Goal: Task Accomplishment & Management: Complete application form

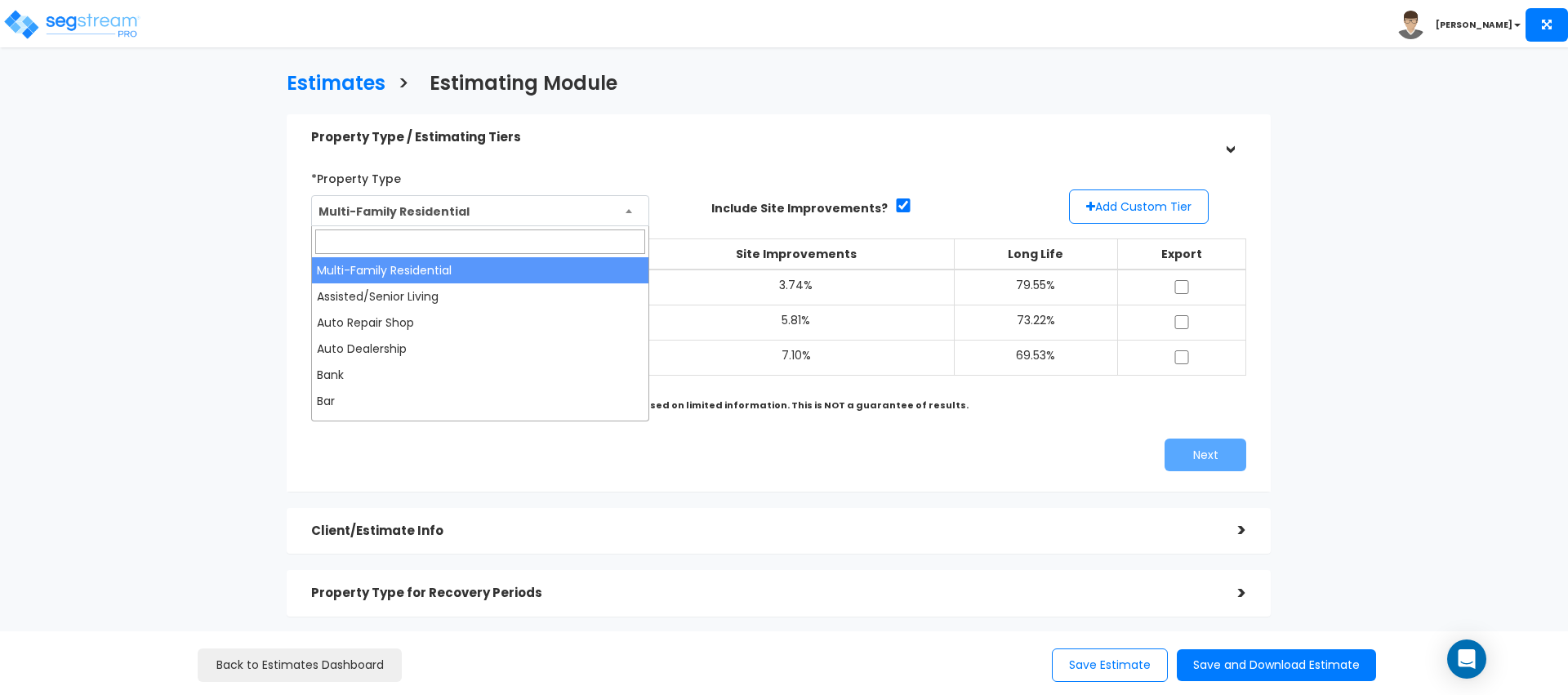
click at [479, 220] on span "Multi-Family Residential" at bounding box center [481, 212] width 337 height 31
type input "s"
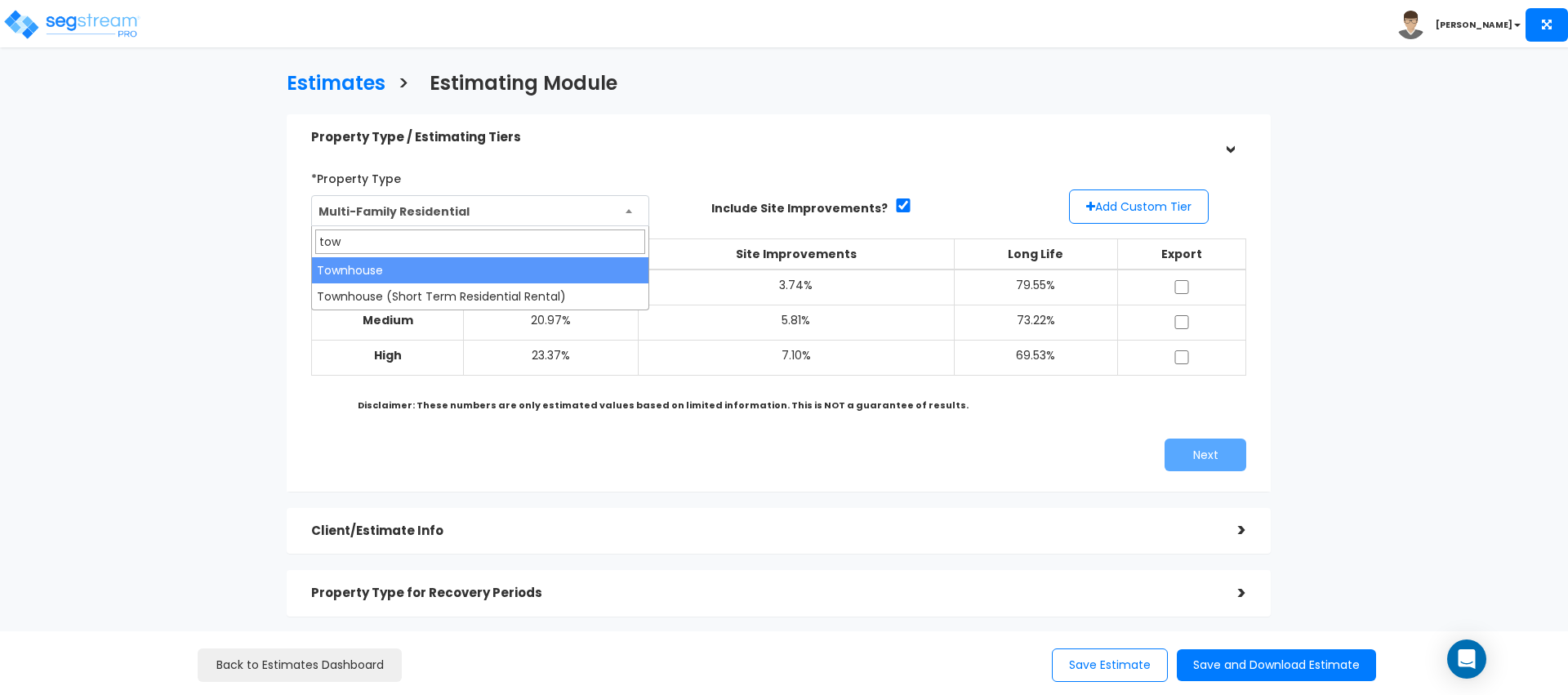
type input "town"
select select "144"
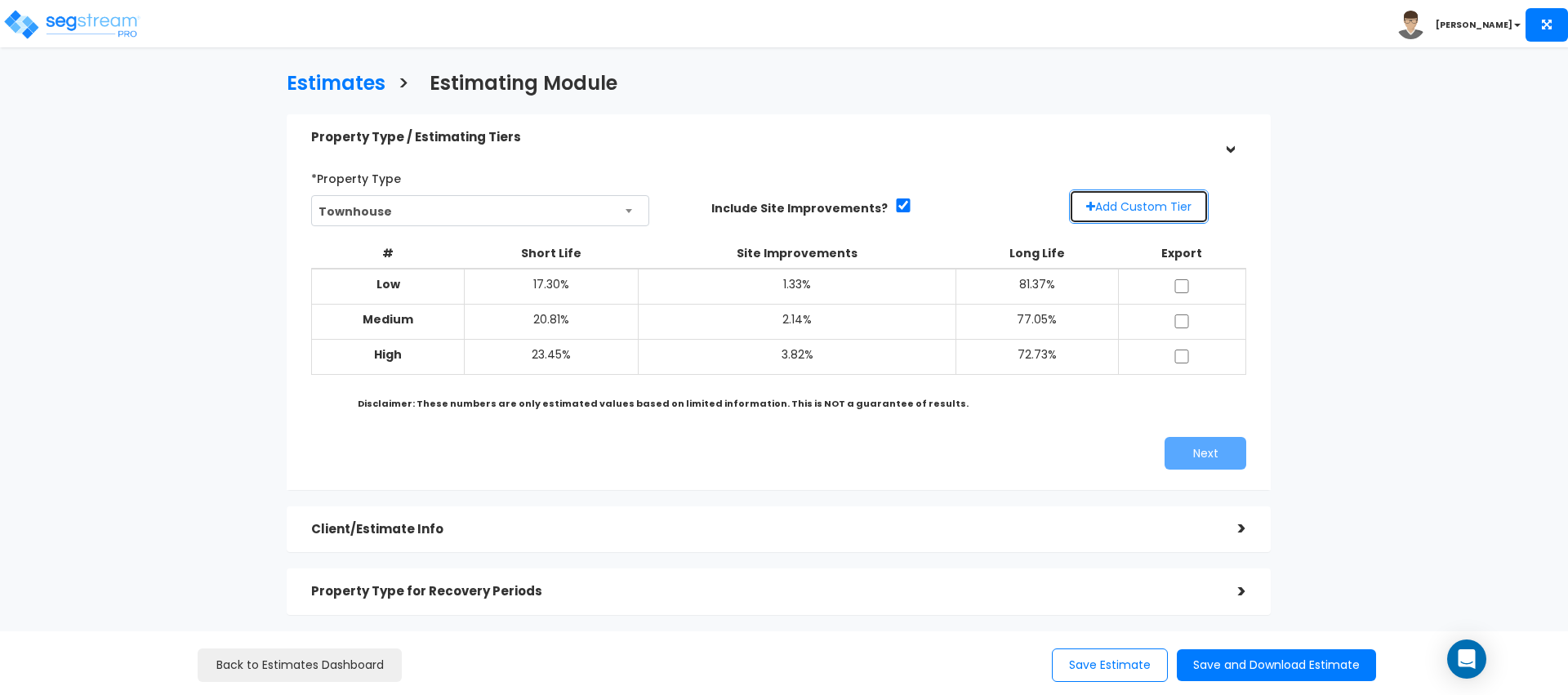
click at [1125, 201] on button "Add Custom Tier" at bounding box center [1139, 206] width 140 height 34
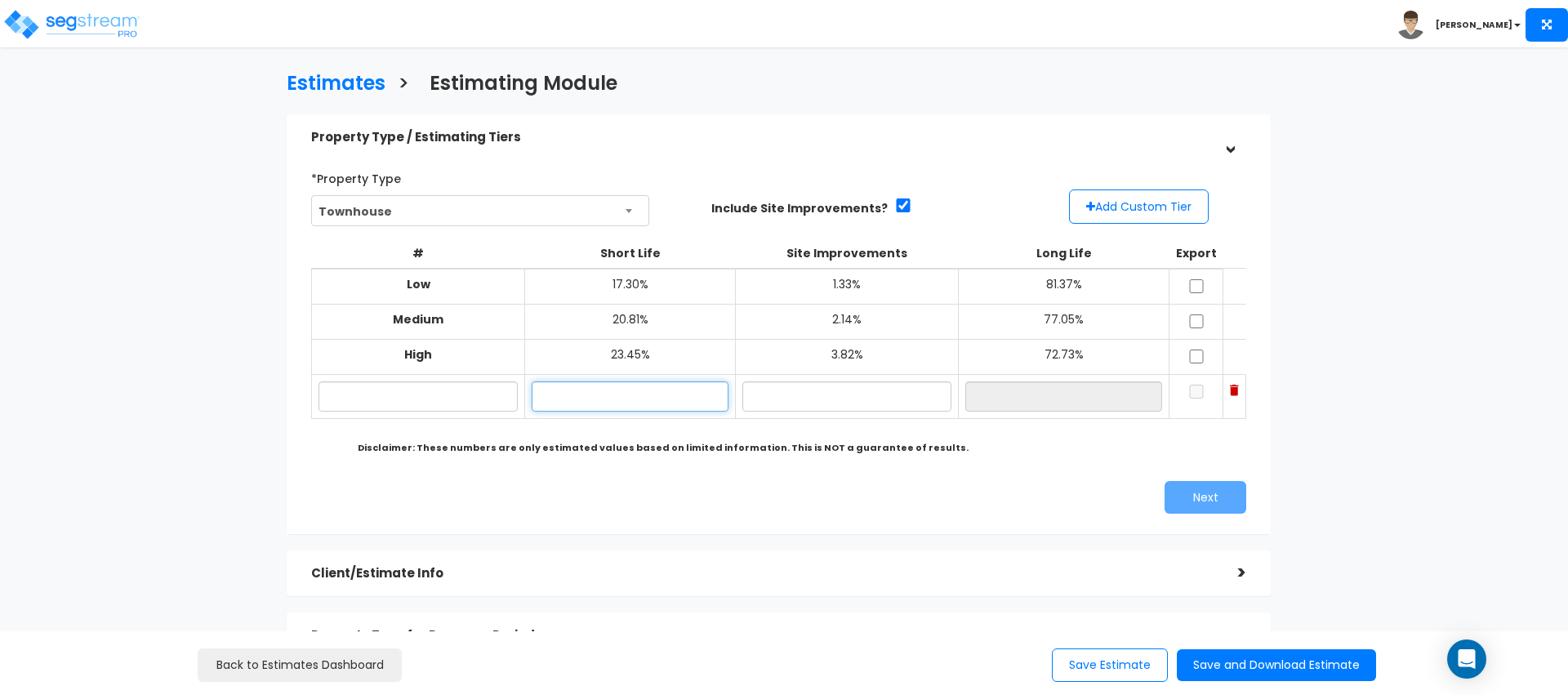
click at [620, 385] on input "text" at bounding box center [630, 396] width 197 height 31
type input "1.00%"
click at [1188, 288] on input "checkbox" at bounding box center [1196, 286] width 17 height 14
checkbox input "true"
click at [1199, 496] on button "Next" at bounding box center [1206, 496] width 82 height 32
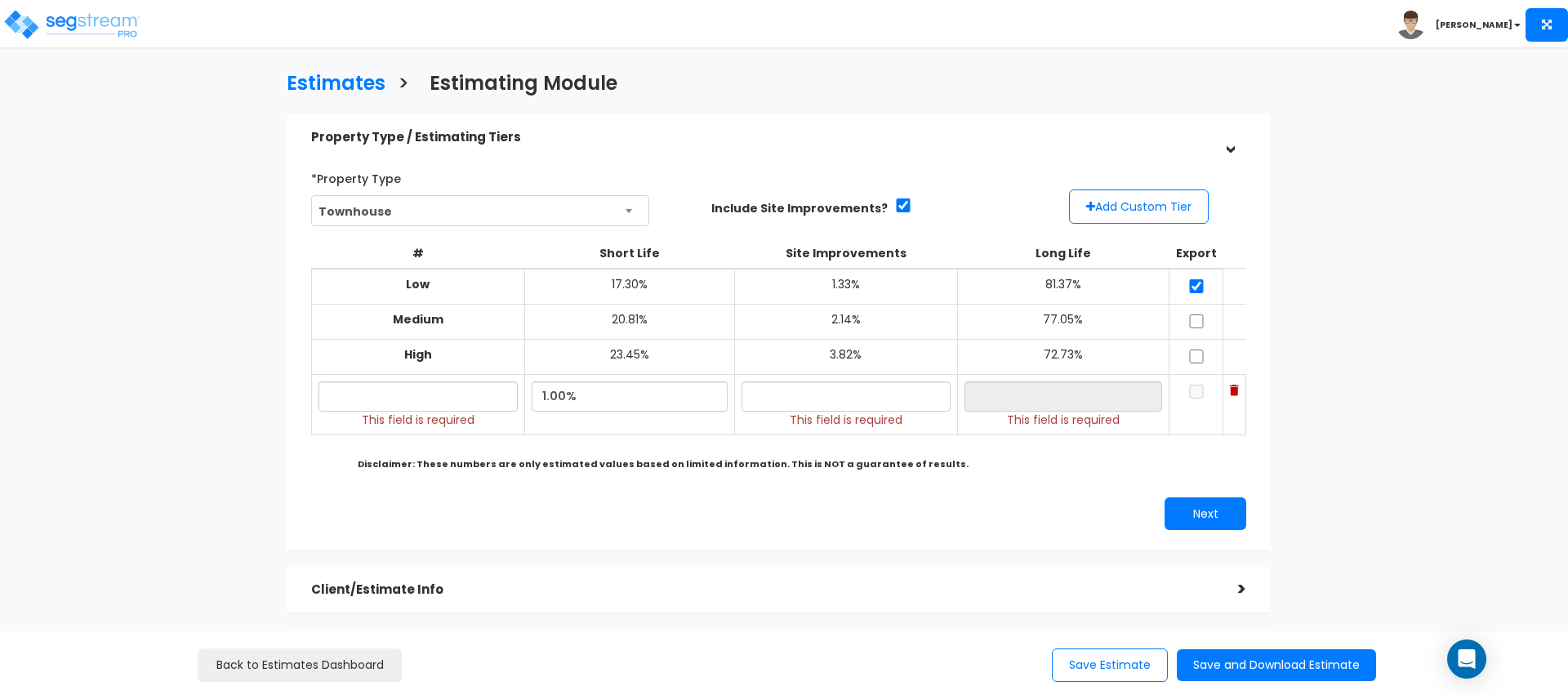
click at [1230, 388] on img at bounding box center [1235, 390] width 9 height 11
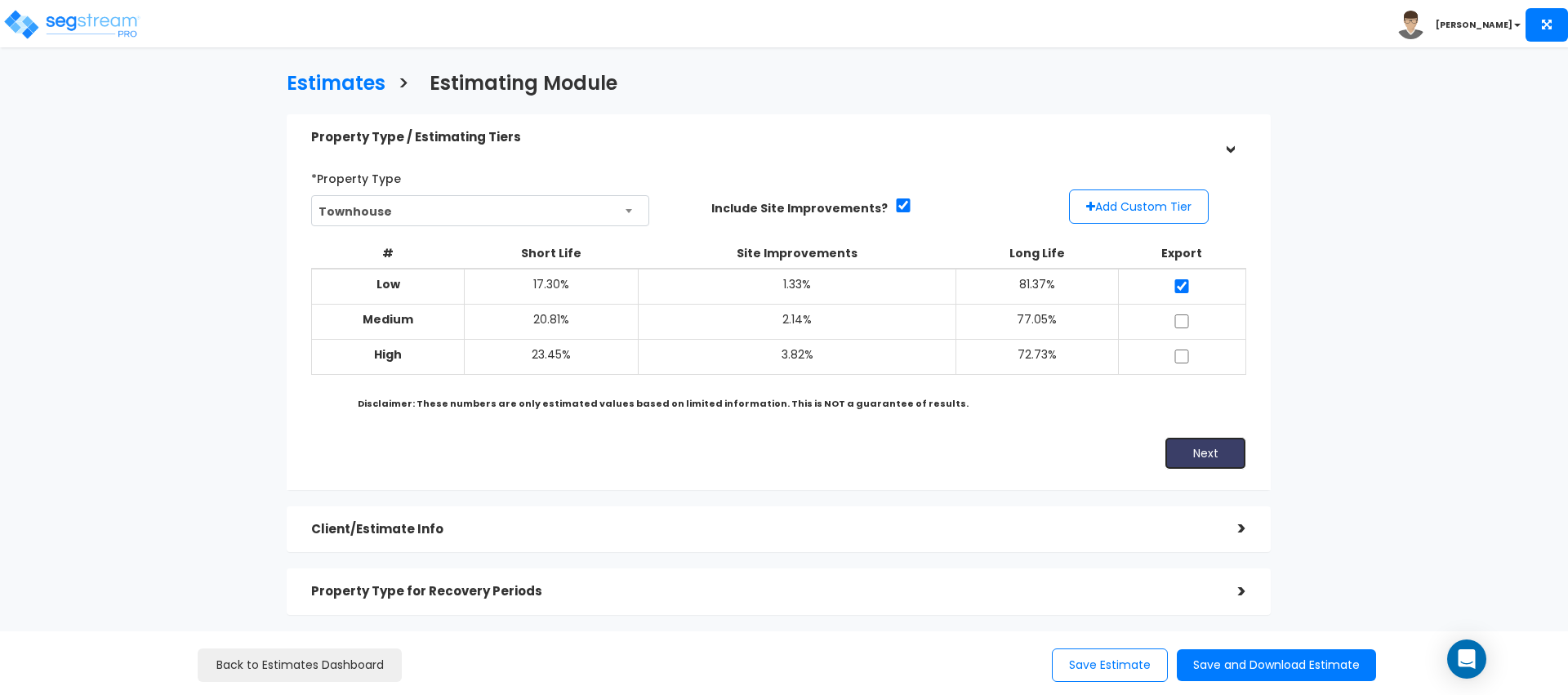
click at [1208, 459] on button "Next" at bounding box center [1206, 453] width 82 height 32
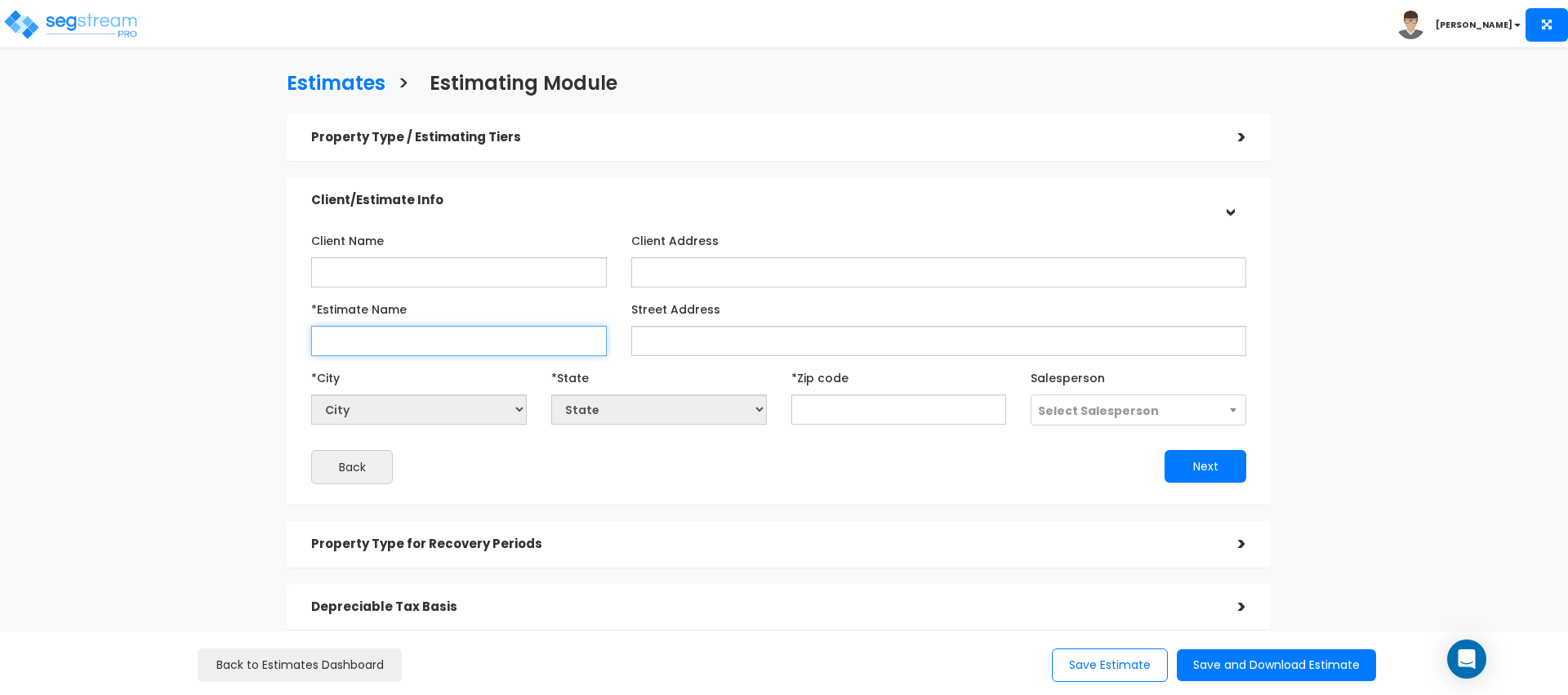
click at [401, 355] on input "*Estimate Name" at bounding box center [459, 340] width 296 height 31
type input "sadf"
drag, startPoint x: 684, startPoint y: 339, endPoint x: 670, endPoint y: 352, distance: 19.1
click at [685, 339] on input "Street Address" at bounding box center [939, 340] width 615 height 31
drag, startPoint x: 811, startPoint y: 392, endPoint x: 818, endPoint y: 400, distance: 10.6
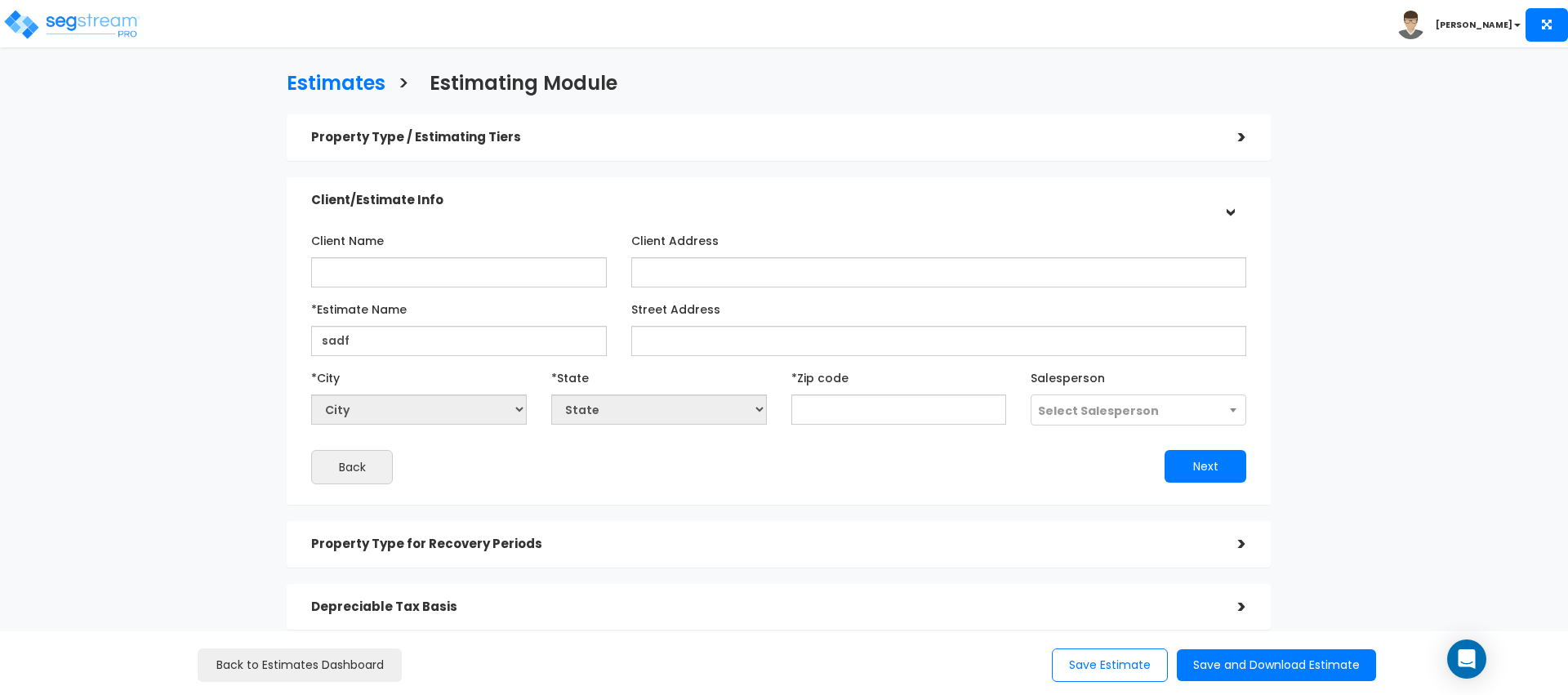
click at [811, 392] on div "*Zip code" at bounding box center [899, 393] width 216 height 60
click at [818, 405] on input "text" at bounding box center [899, 409] width 216 height 31
click at [654, 336] on input "Street Address" at bounding box center [939, 340] width 615 height 31
paste input "[STREET_ADDRESS]"
click at [862, 338] on input "[STREET_ADDRESS]" at bounding box center [939, 340] width 615 height 31
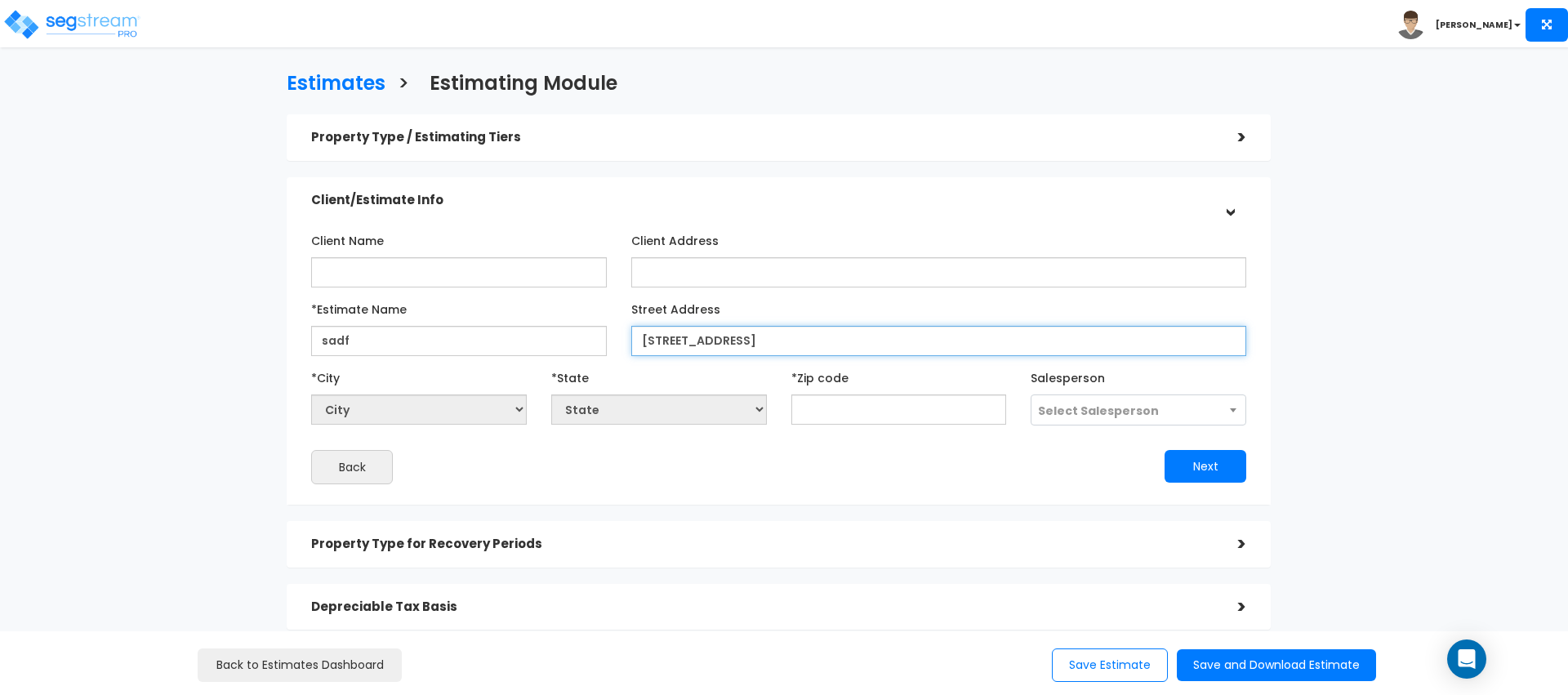
drag, startPoint x: 862, startPoint y: 338, endPoint x: 886, endPoint y: 351, distance: 27.3
click at [862, 338] on input "[STREET_ADDRESS]" at bounding box center [939, 340] width 615 height 31
type input "[STREET_ADDRESS]"
click at [895, 404] on input "text" at bounding box center [899, 409] width 216 height 31
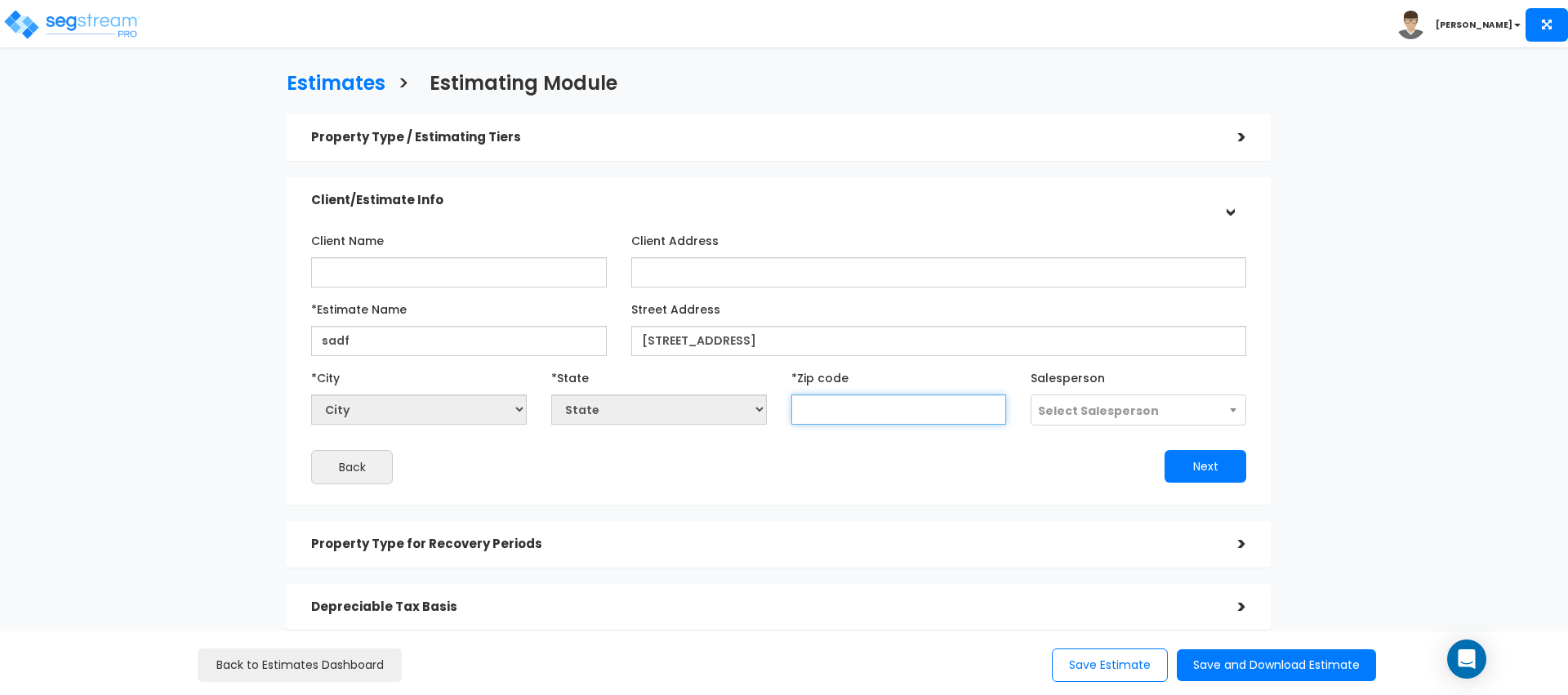
paste input "20120"
type input "20120"
select select "VA"
type input "20120"
click at [811, 465] on div "Next" at bounding box center [1018, 466] width 479 height 32
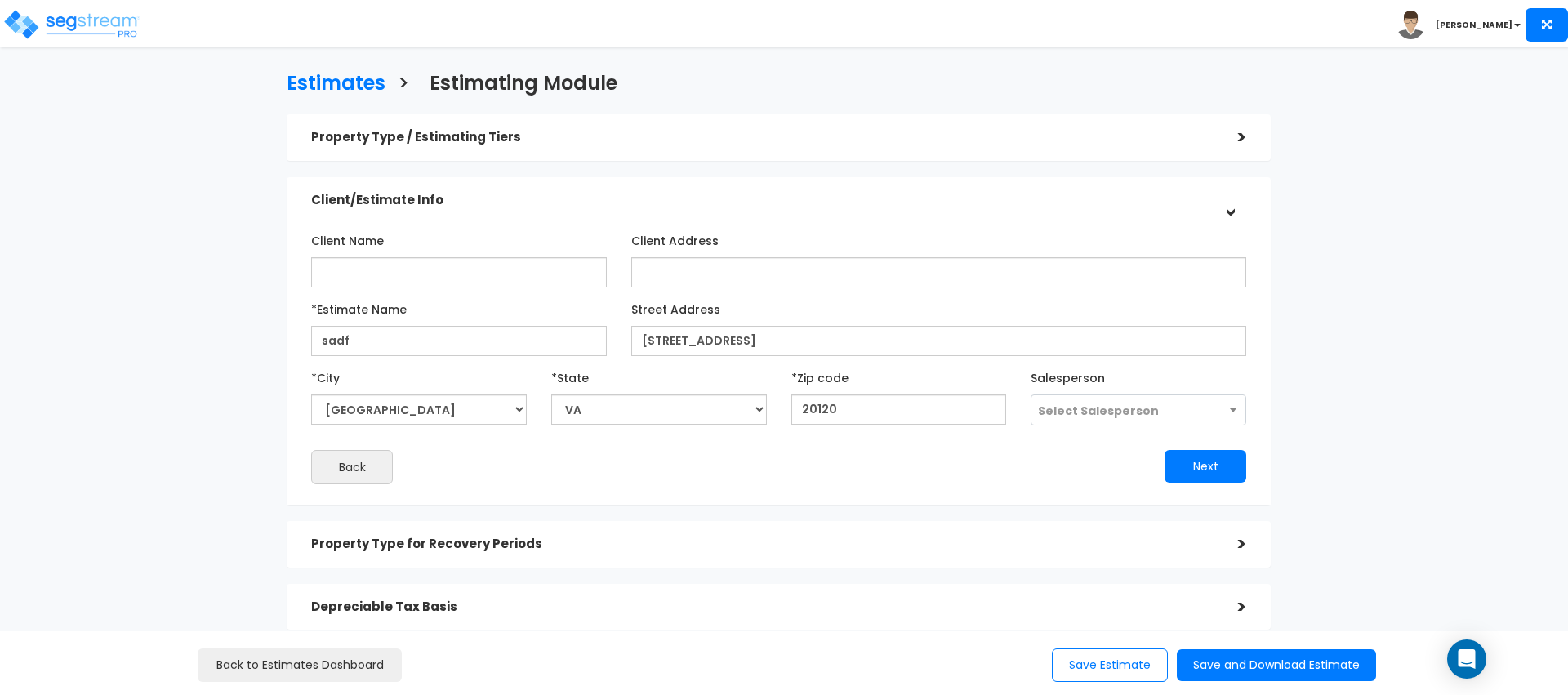
scroll to position [128, 0]
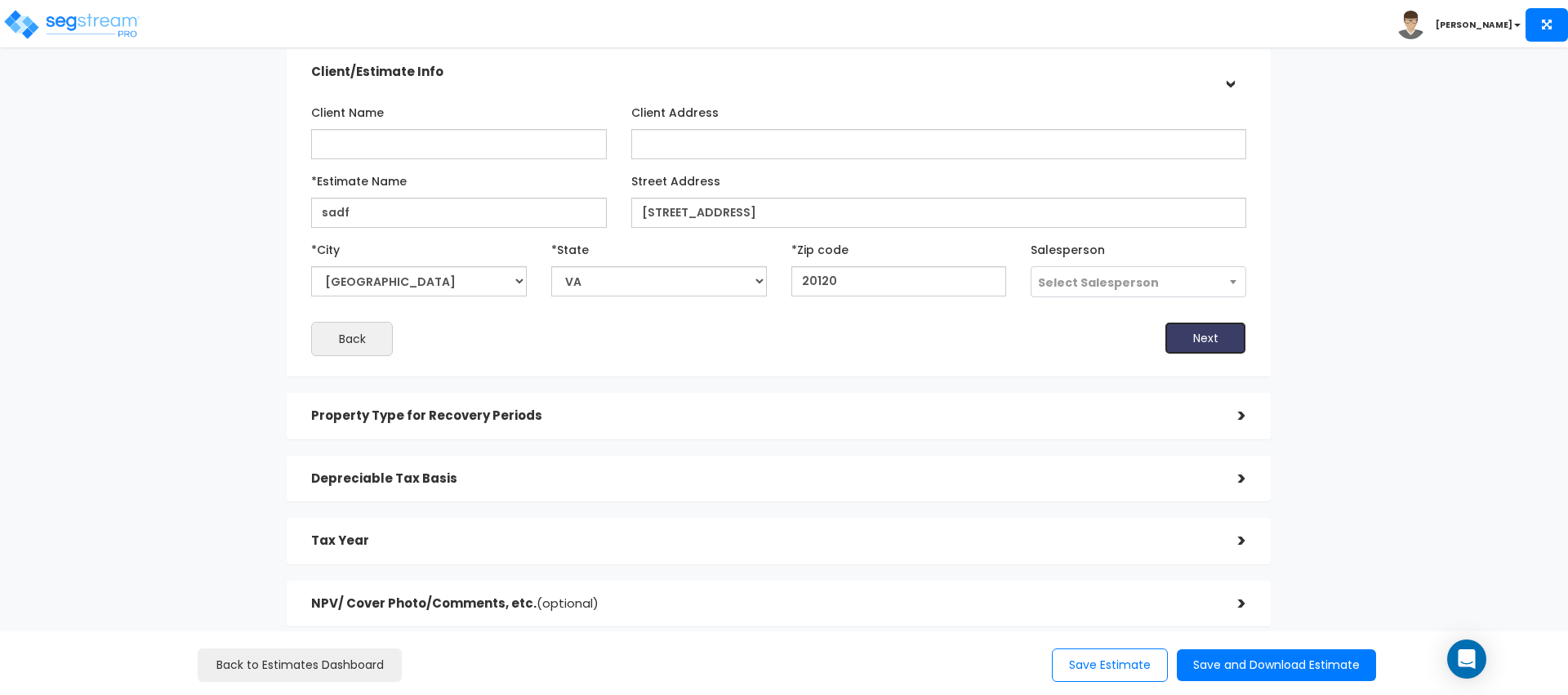
click at [1212, 341] on button "Next" at bounding box center [1206, 337] width 82 height 32
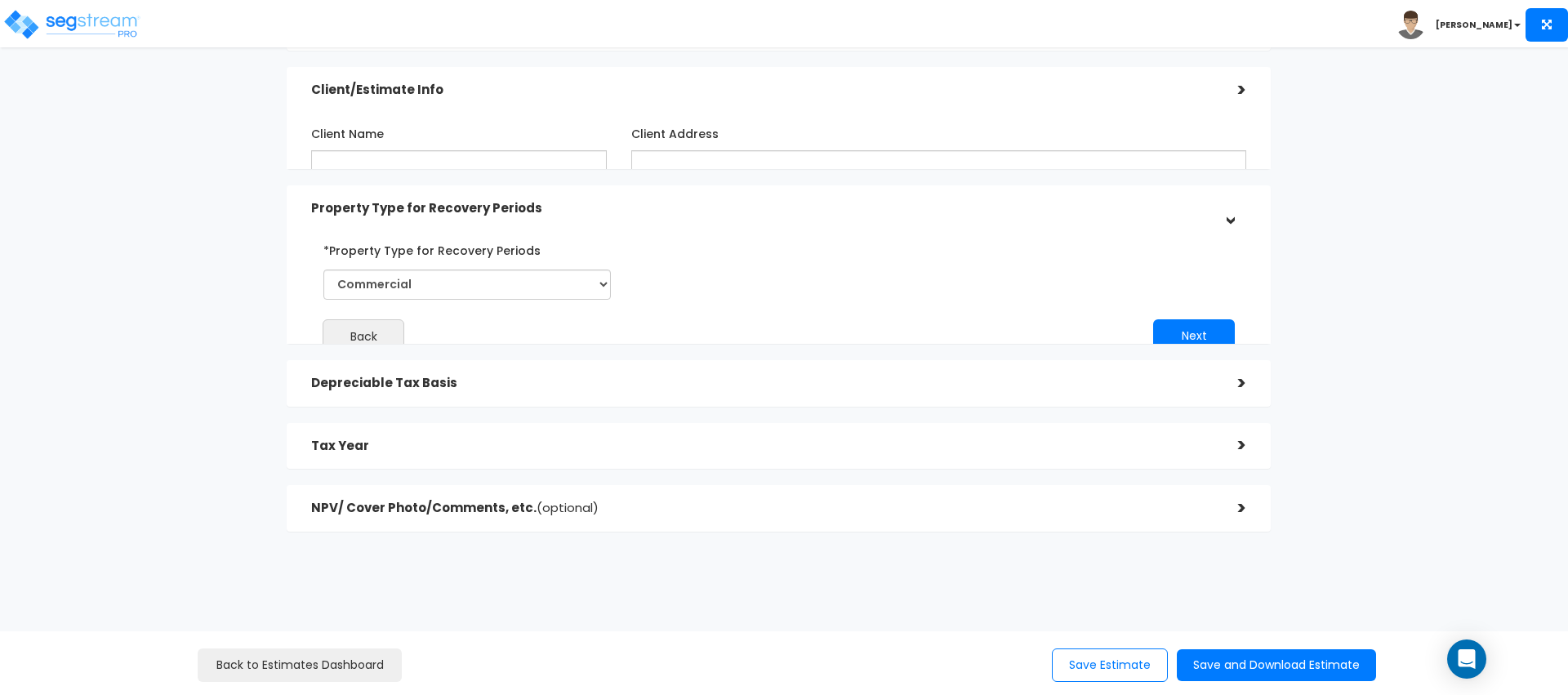
scroll to position [83, 0]
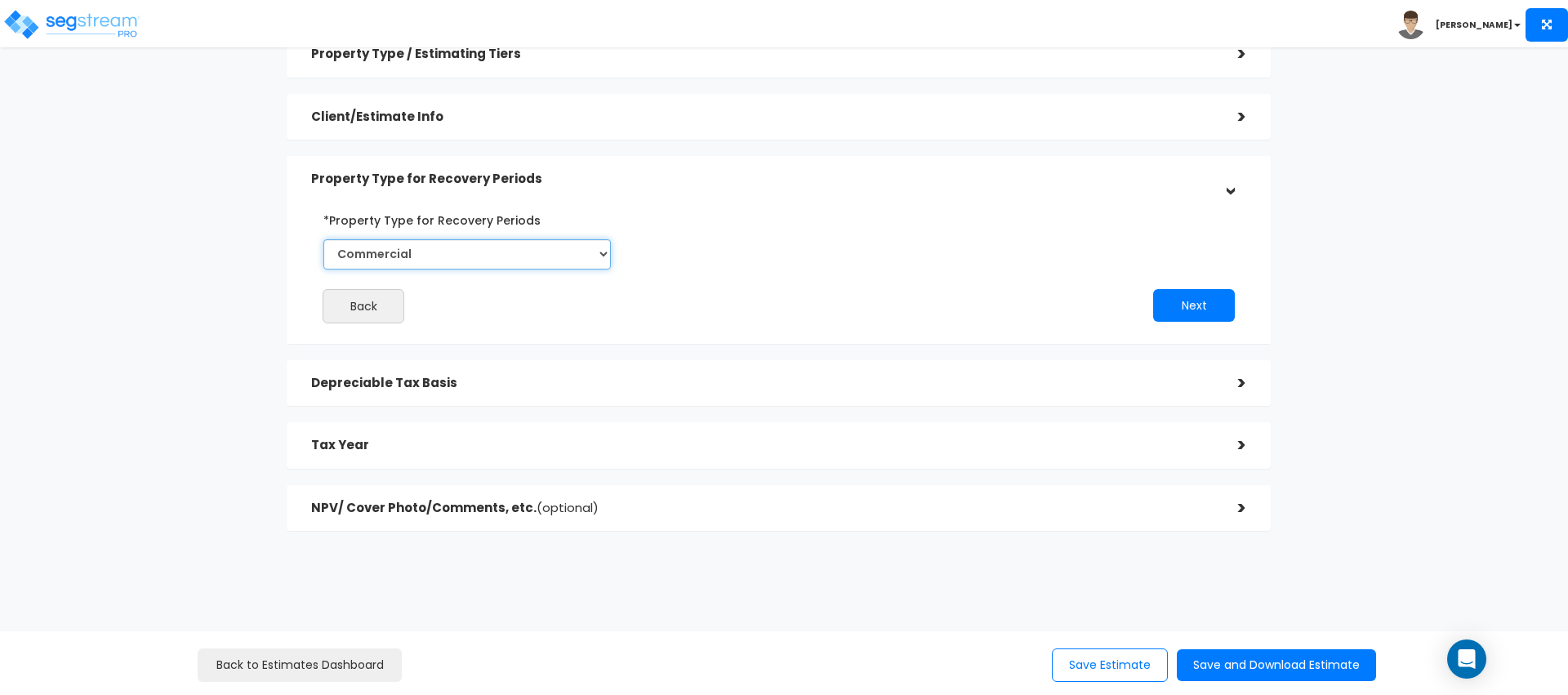
click at [377, 249] on select "Commercial Residential" at bounding box center [467, 254] width 287 height 31
select select "Residential"
click at [324, 239] on select "Commercial Residential" at bounding box center [467, 254] width 287 height 31
click at [1181, 303] on button "Next" at bounding box center [1195, 304] width 82 height 32
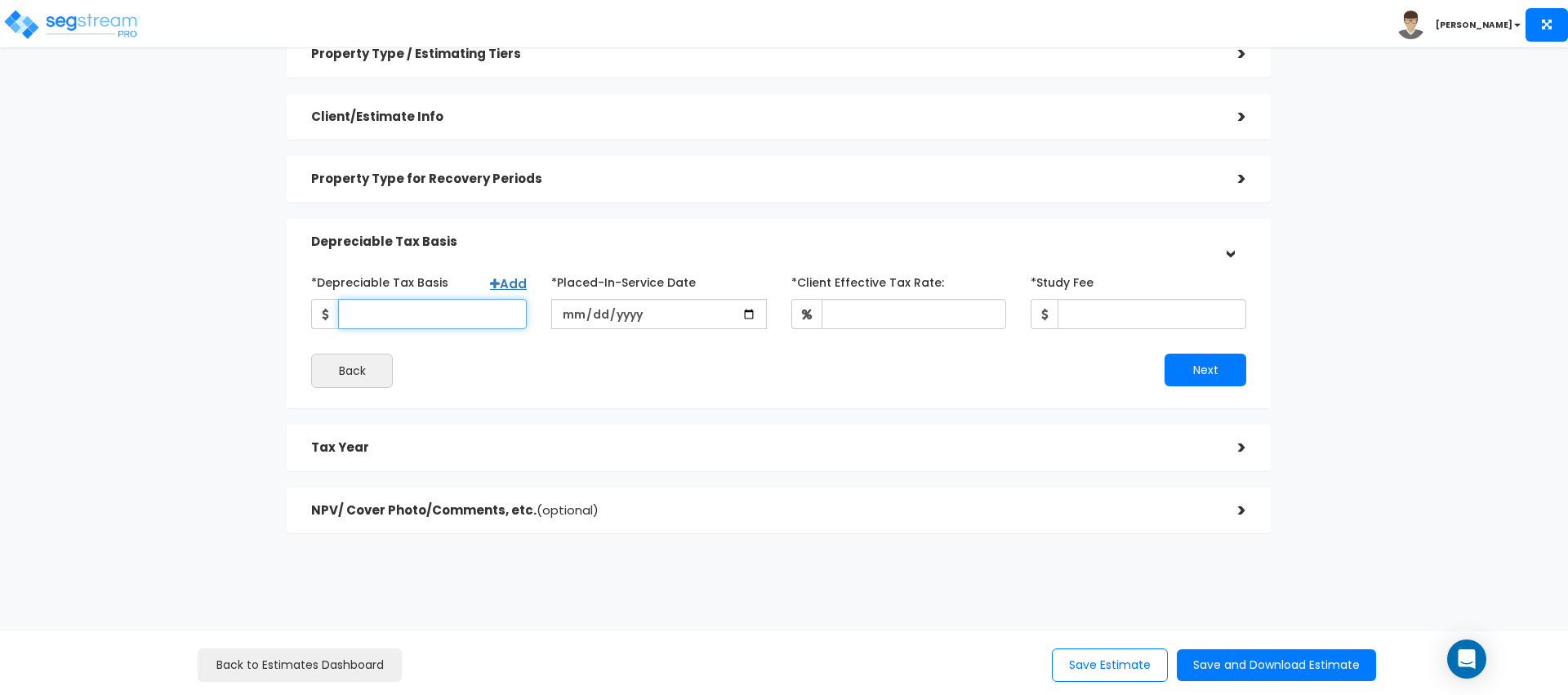
click at [432, 325] on input "*Depreciable Tax Basis" at bounding box center [433, 314] width 188 height 31
type input "227,294"
click at [476, 385] on div "Back" at bounding box center [538, 370] width 479 height 34
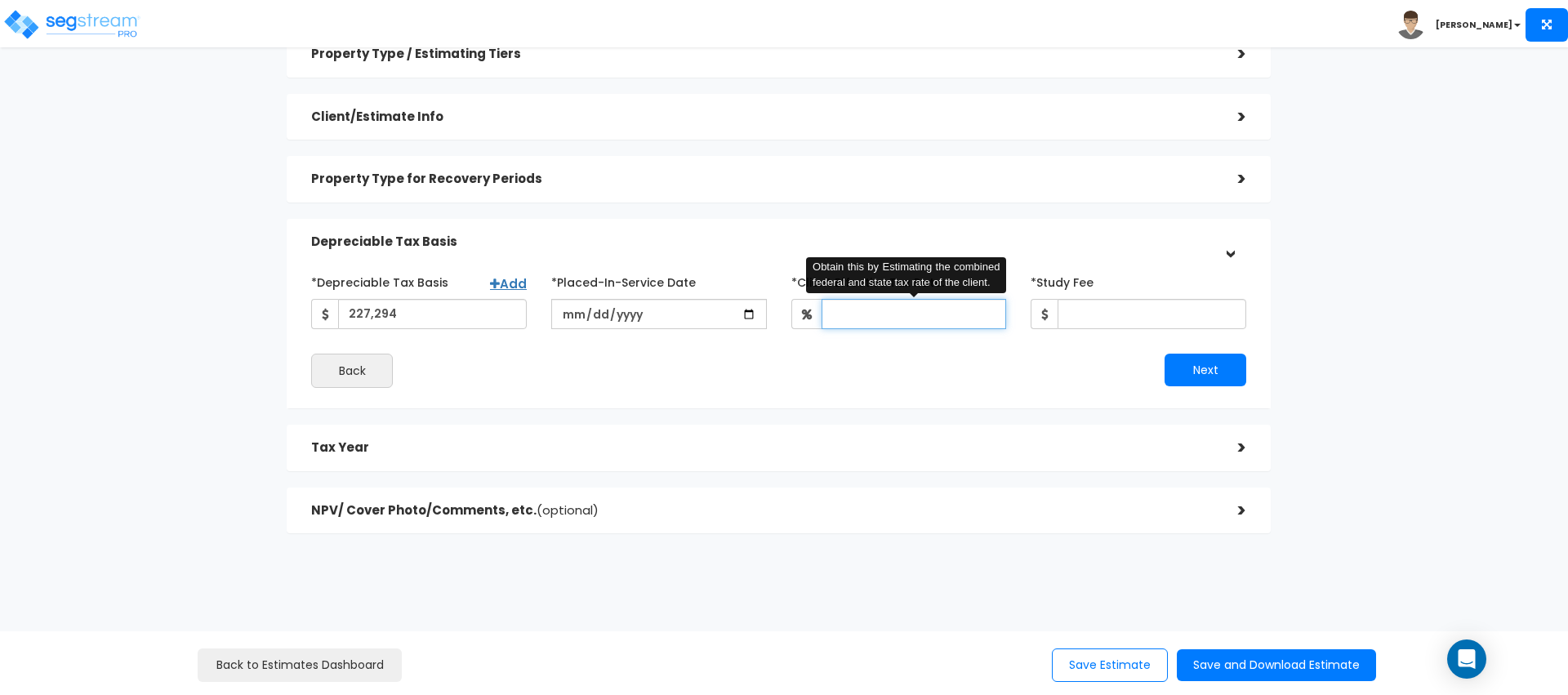
click at [880, 317] on input "*Client Effective Tax Rate:" at bounding box center [914, 314] width 185 height 31
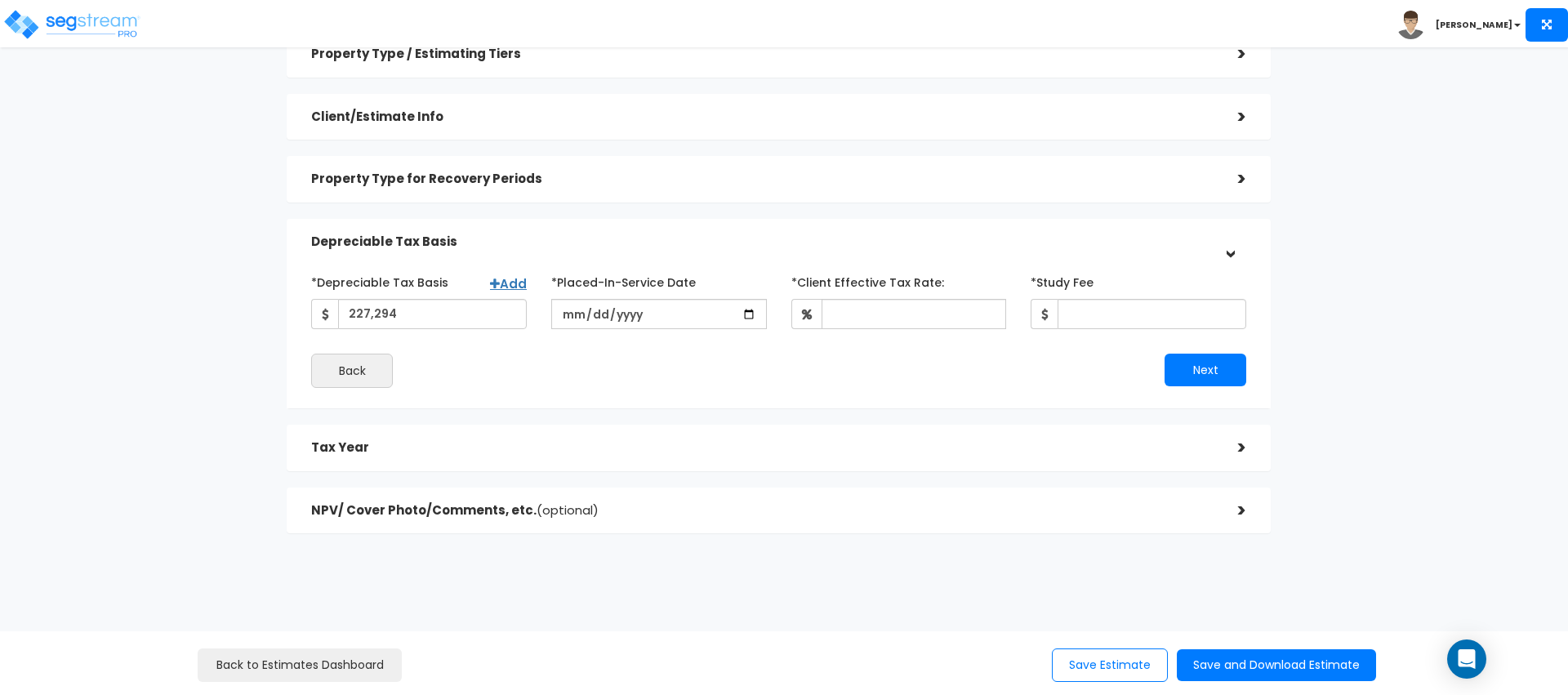
click at [829, 370] on div "Next" at bounding box center [1018, 369] width 479 height 32
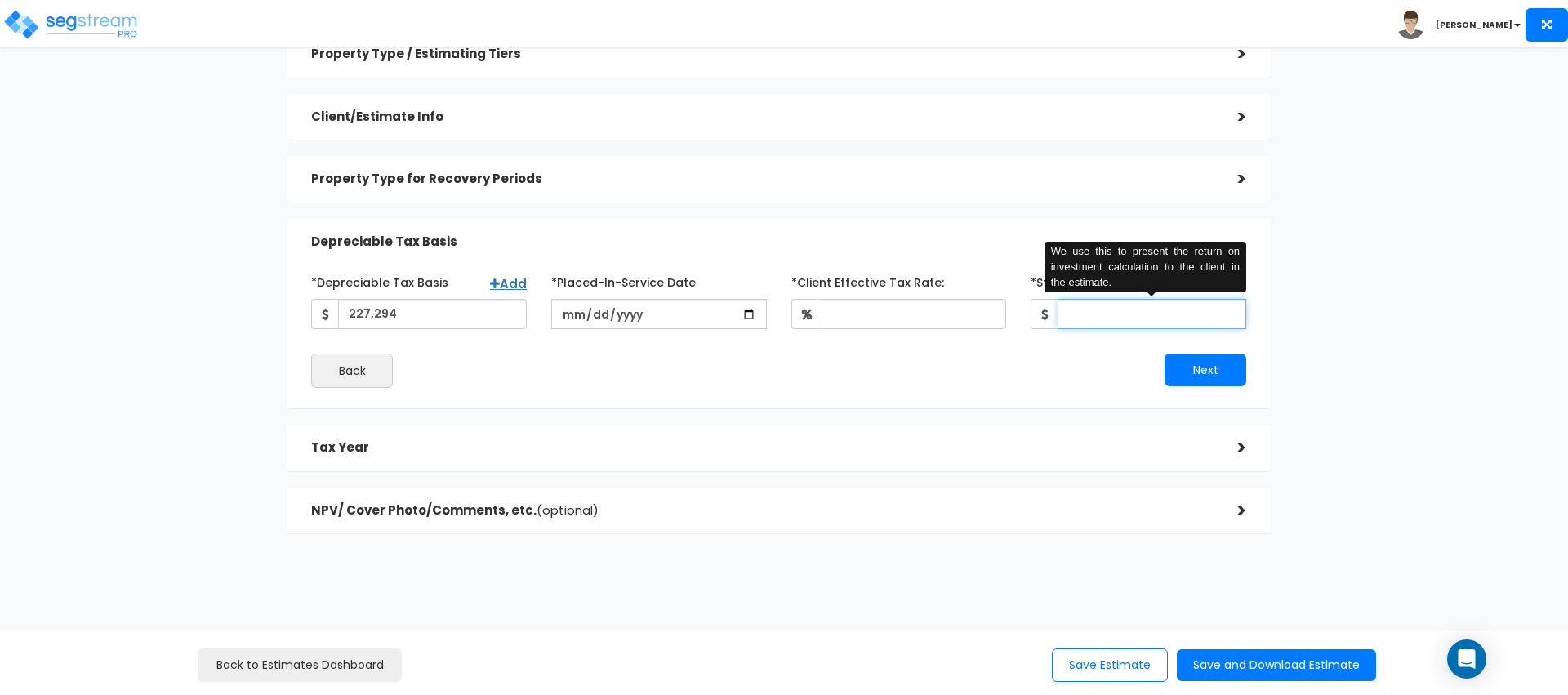
click at [1075, 317] on input "*Study Fee" at bounding box center [1152, 314] width 188 height 31
type input "2,500"
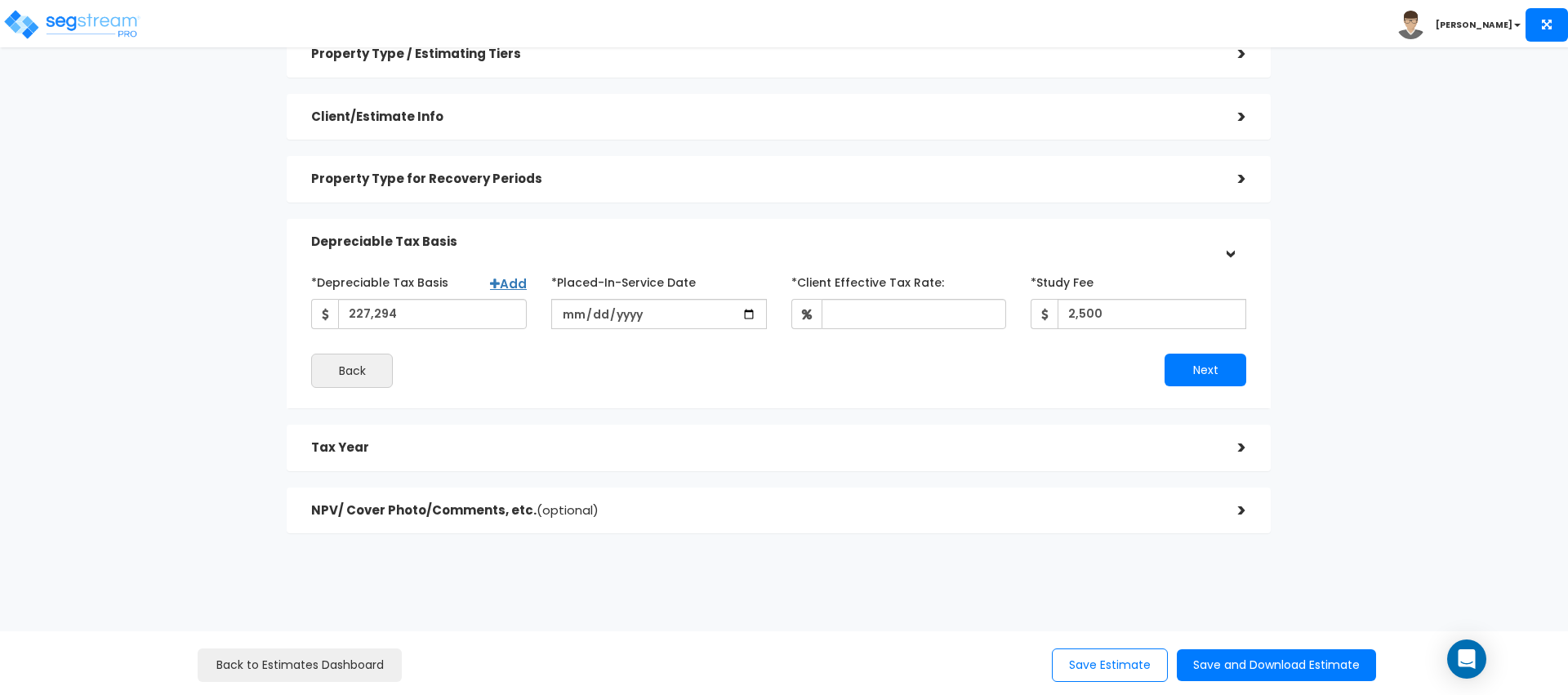
click at [859, 348] on div "*Depreciable Tax Basis Add 227,294 *Placed-In-Service Date *Study Fee" at bounding box center [779, 328] width 935 height 119
click at [583, 310] on input "date" at bounding box center [659, 314] width 216 height 31
type input "[DATE]"
drag, startPoint x: 758, startPoint y: 409, endPoint x: 839, endPoint y: 338, distance: 107.7
click at [762, 407] on div "Property Type / Estimating Tiers > *Property Type Multi-Family Residential Assi…" at bounding box center [779, 283] width 984 height 502
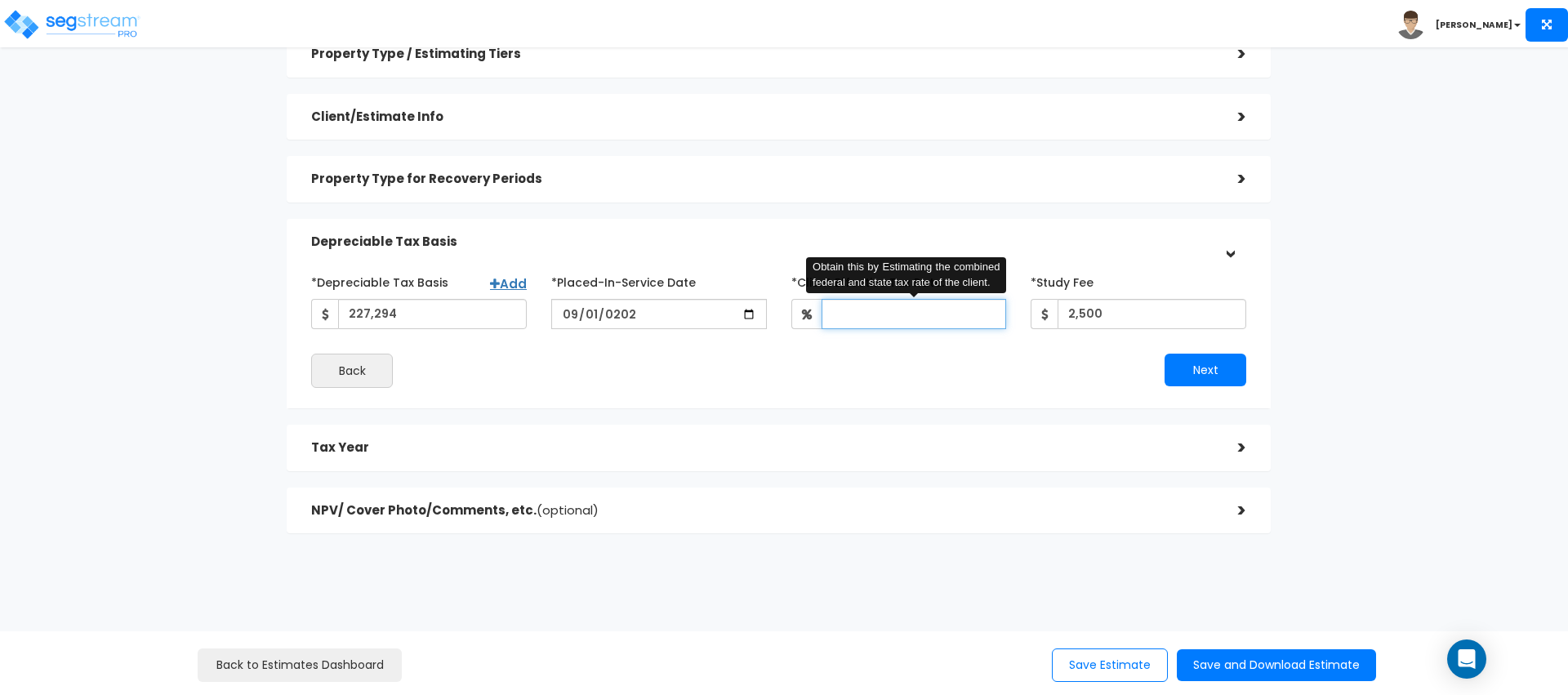
click at [866, 304] on input "*Client Effective Tax Rate:" at bounding box center [914, 314] width 185 height 31
type input "30"
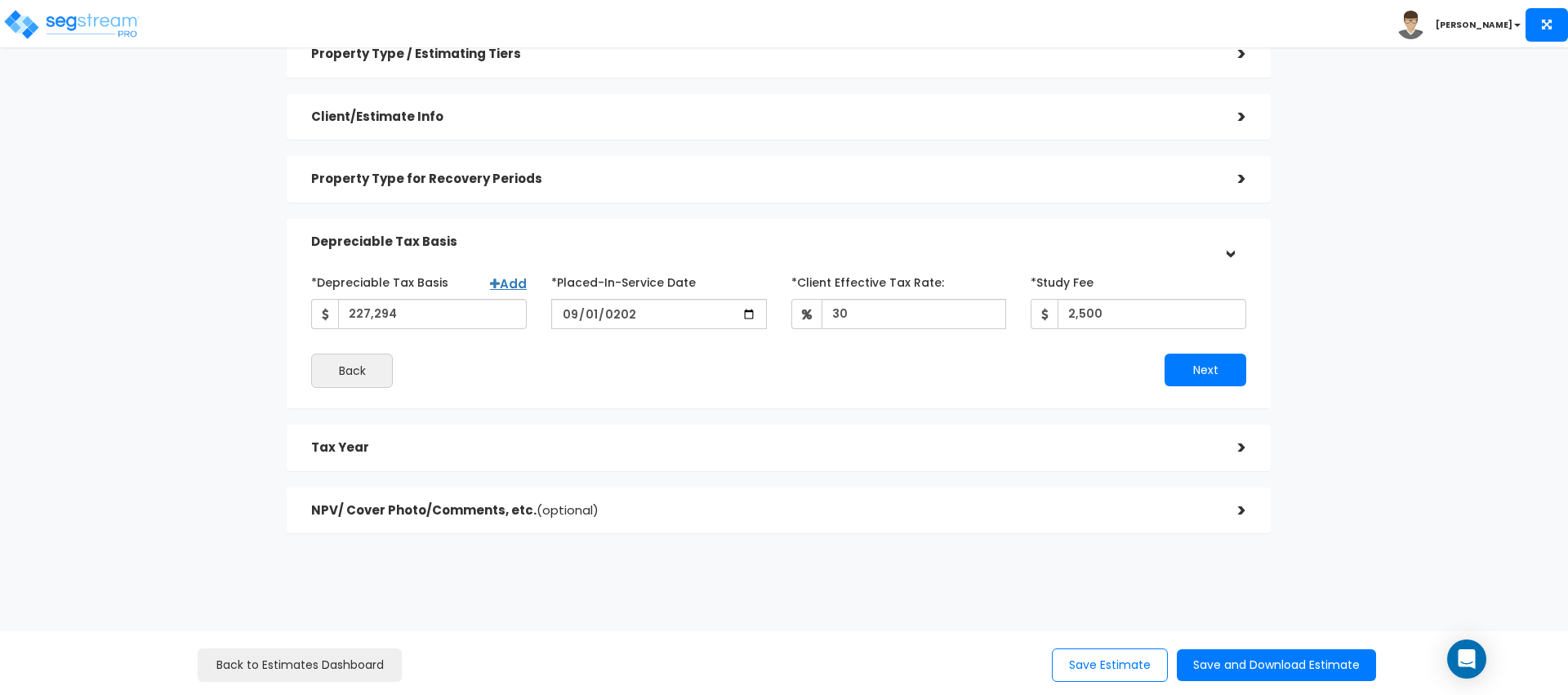
click at [938, 382] on div "Next" at bounding box center [1018, 369] width 479 height 32
click at [1193, 359] on button "Next" at bounding box center [1206, 369] width 82 height 32
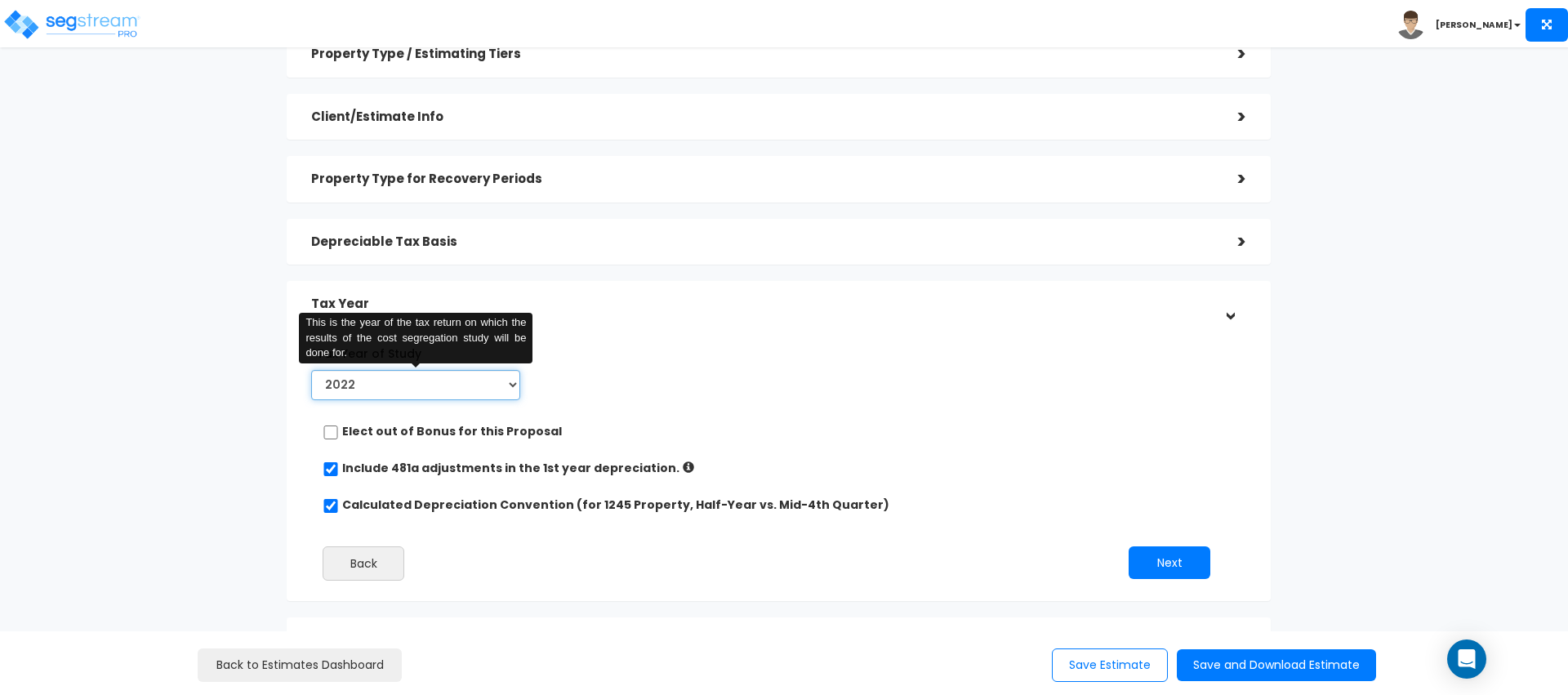
click at [373, 378] on select "2022 2023 2024 2025 2026" at bounding box center [416, 385] width 209 height 31
select select "2024"
click at [312, 370] on select "2022 2023 2024 2025 2026" at bounding box center [416, 385] width 209 height 31
click at [616, 382] on input "Prior Accumulated Depreciation" at bounding box center [662, 385] width 182 height 31
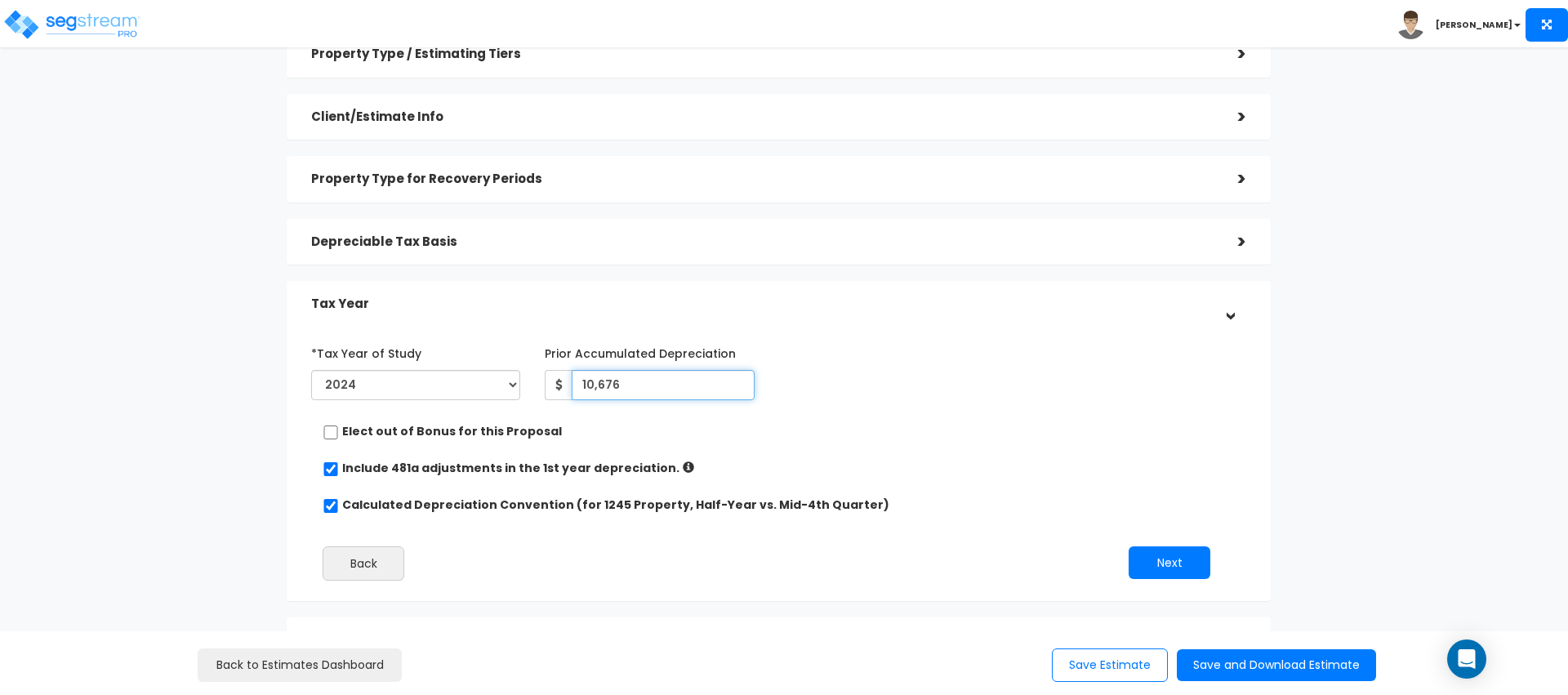
type input "10,676"
click at [786, 419] on div "*Tax Year of Study 2022 2023 2024 2025 2026 Prior Accumulated Depreciation" at bounding box center [767, 466] width 935 height 269
click at [1167, 555] on button "Next" at bounding box center [1170, 562] width 82 height 32
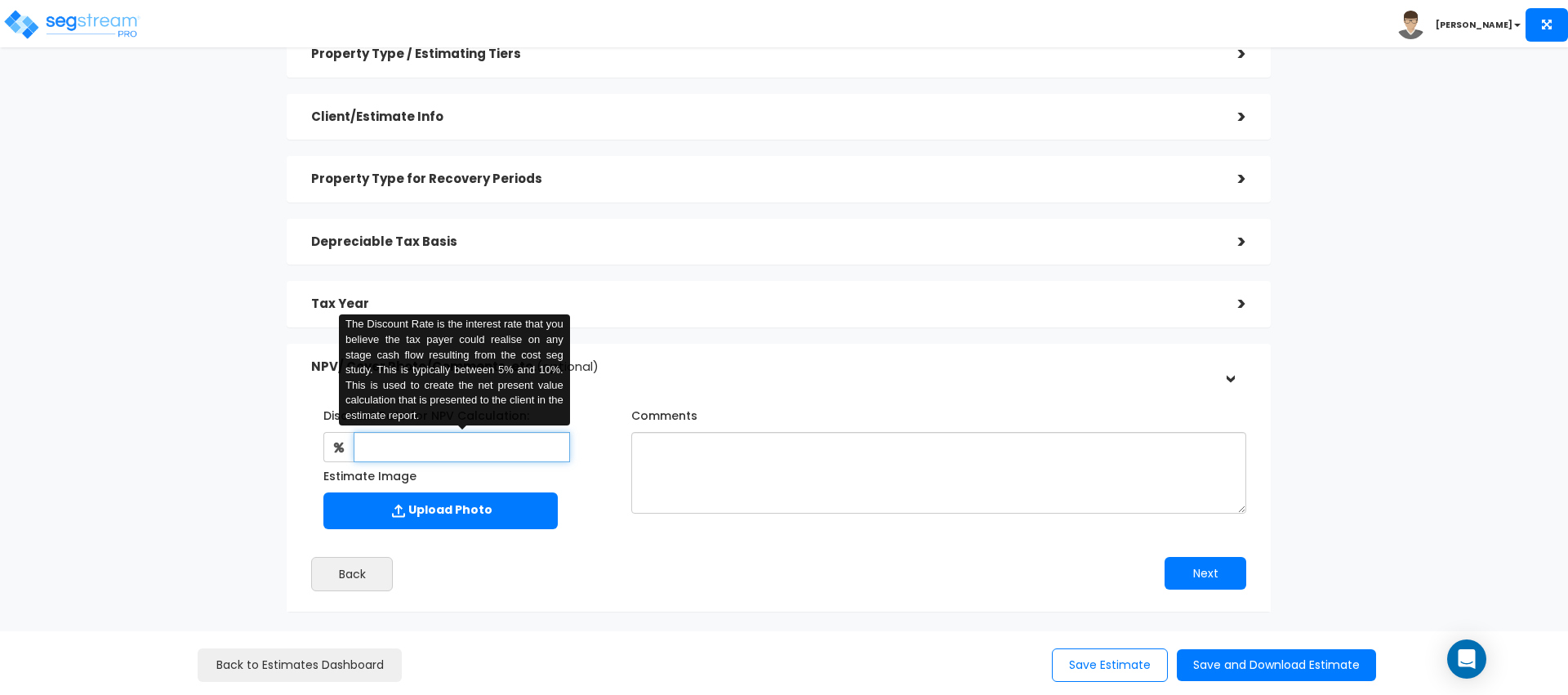
click at [448, 454] on input "text" at bounding box center [461, 446] width 216 height 31
type input "5"
click at [623, 541] on div "Discount Rate for NPV Calculation: 5 The Discount Rate is the interest rate tha…" at bounding box center [779, 492] width 960 height 214
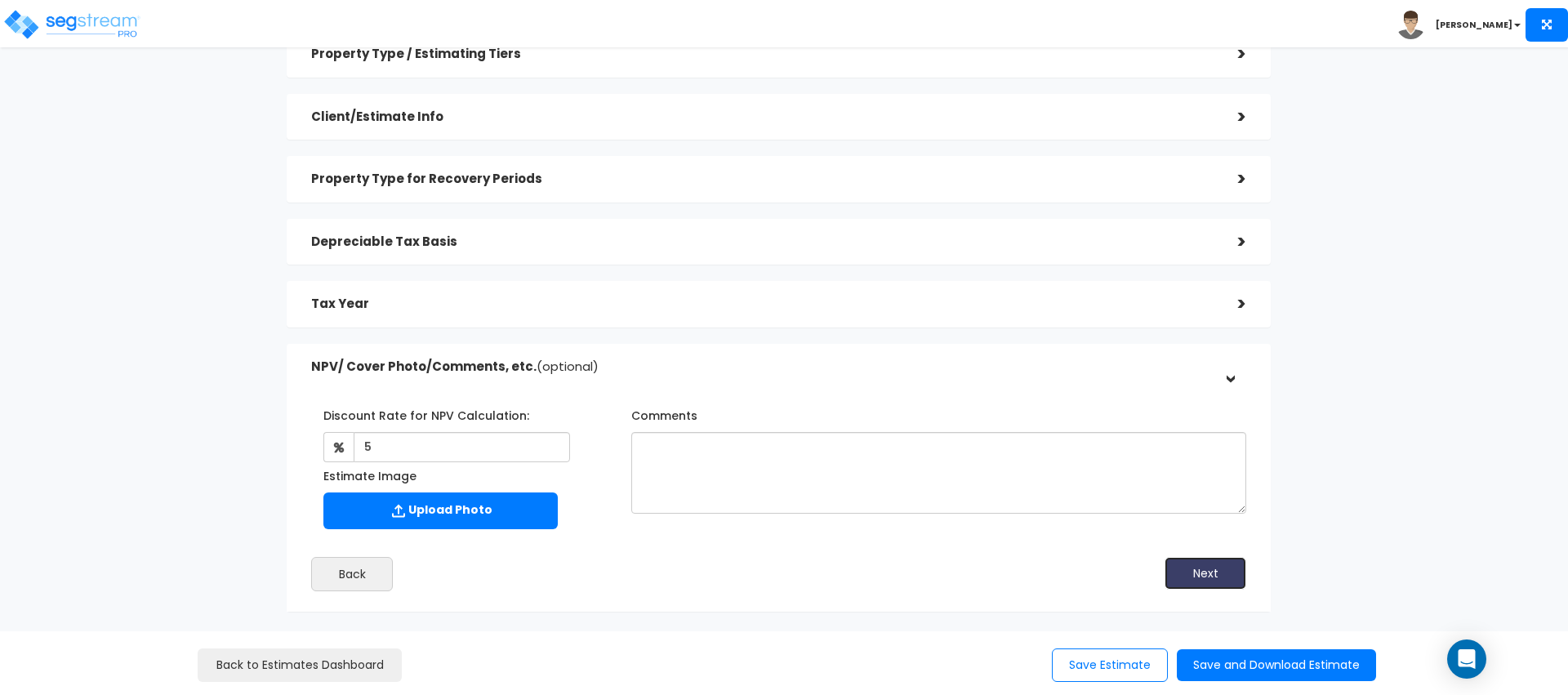
click at [1197, 570] on button "Next" at bounding box center [1206, 572] width 82 height 32
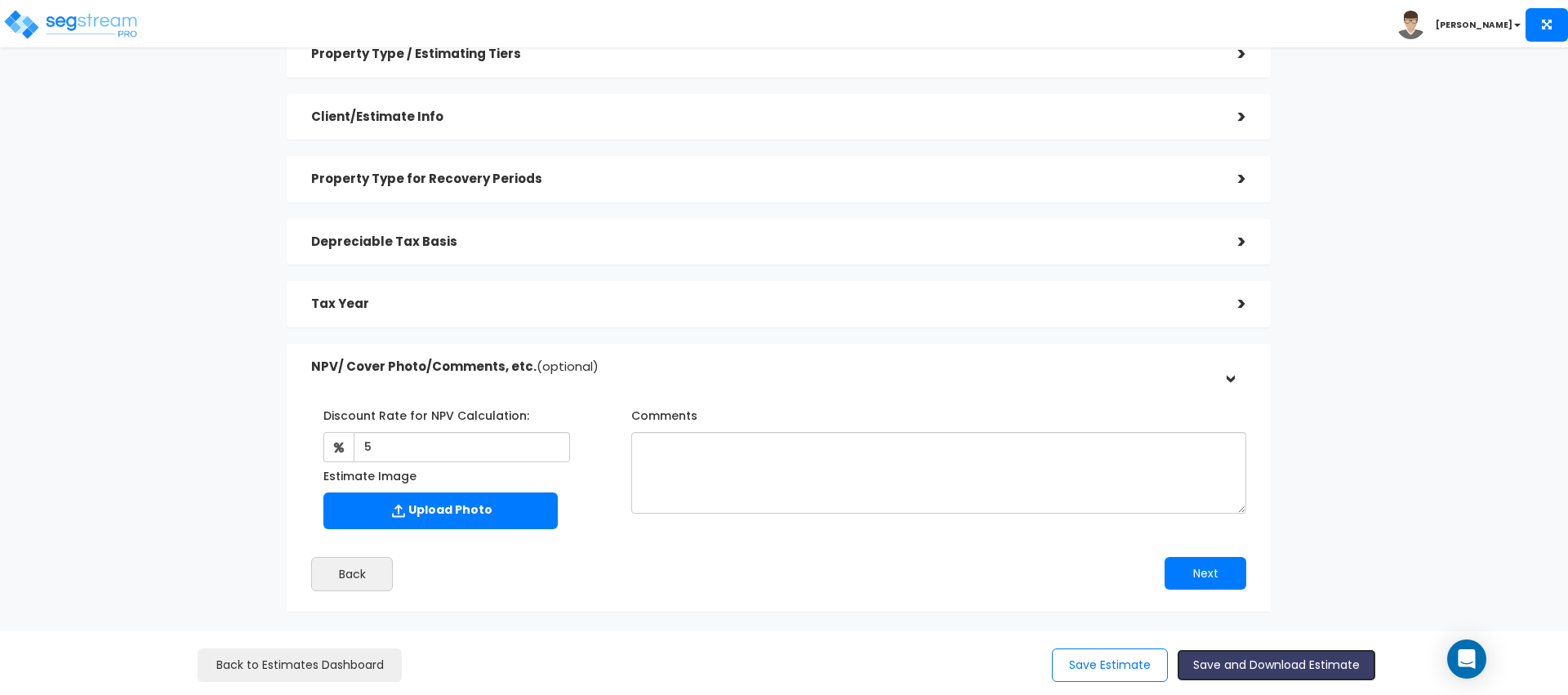
click at [1238, 657] on button "Save and Download Estimate" at bounding box center [1277, 664] width 199 height 32
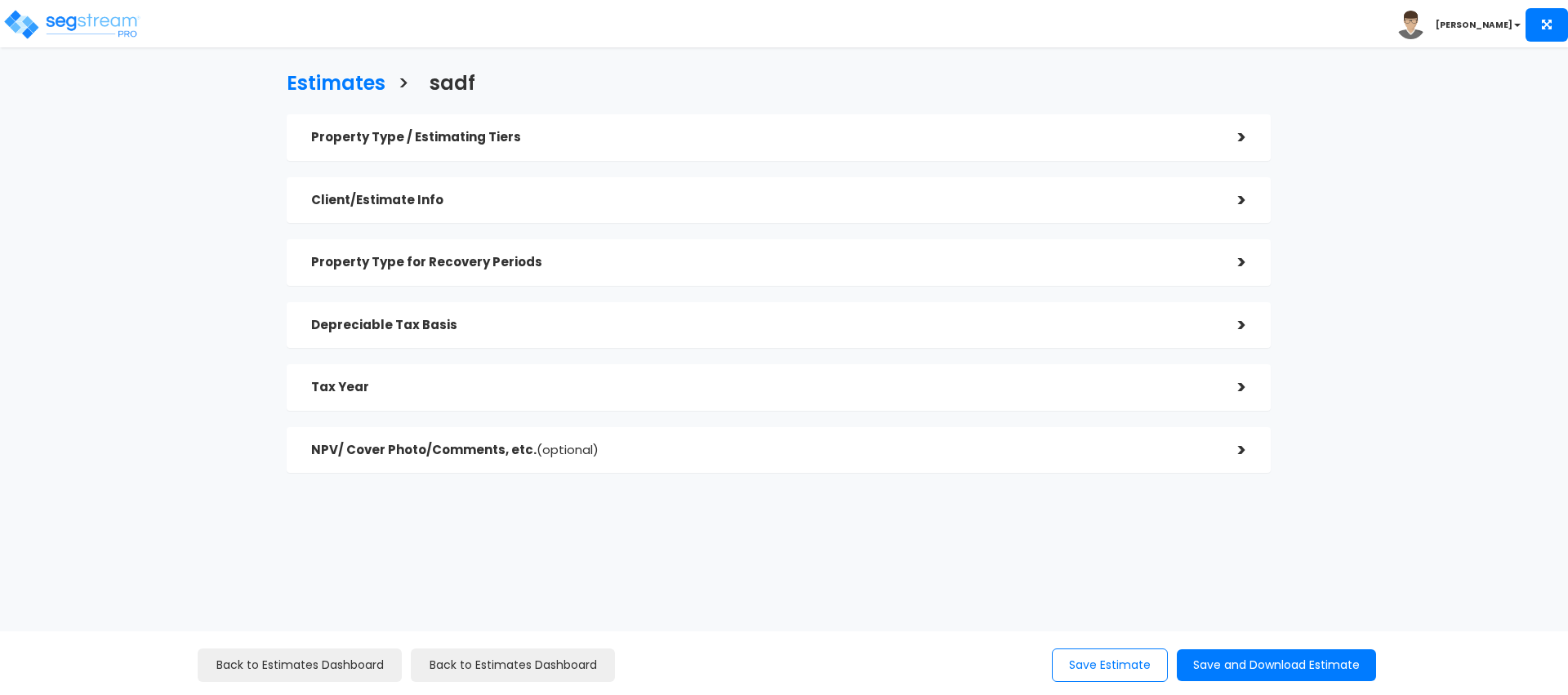
checkbox input "true"
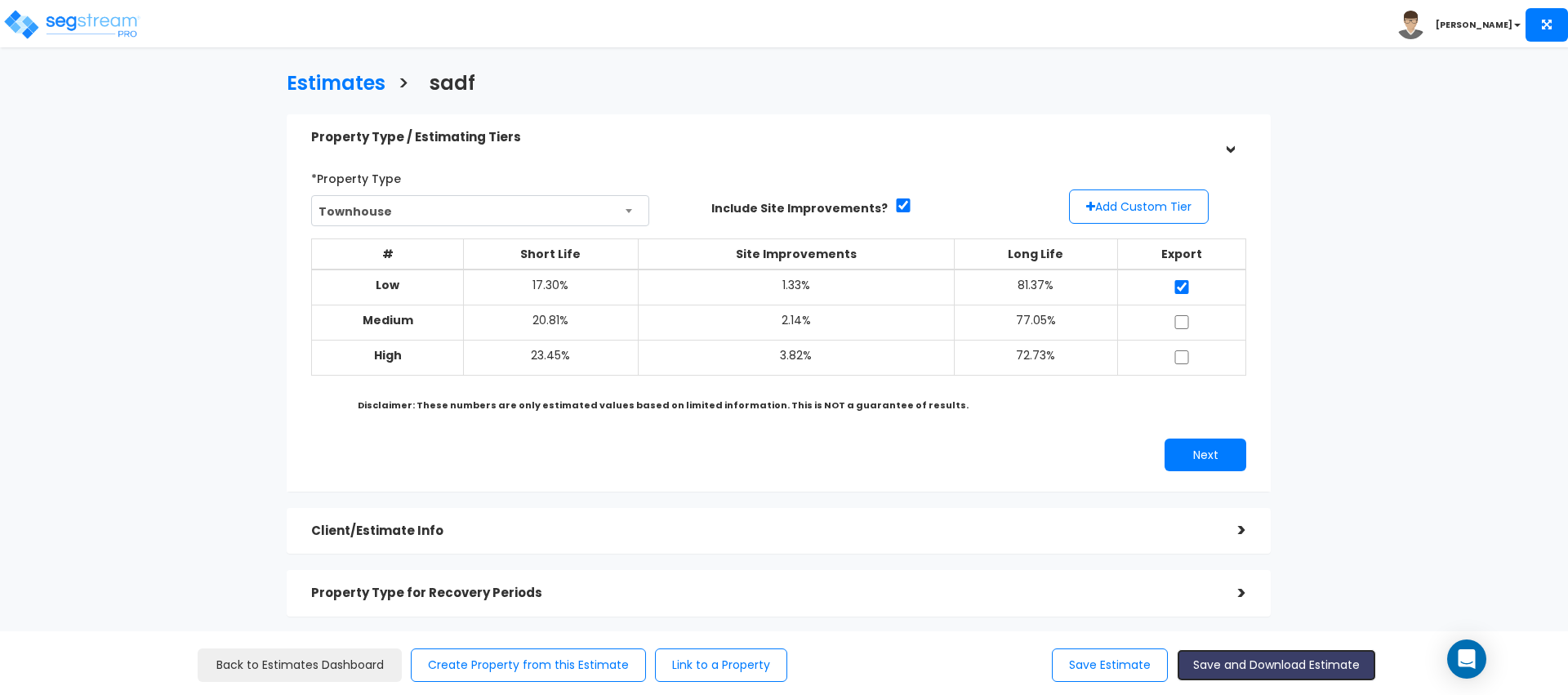
click at [1257, 671] on button "Save and Download Estimate" at bounding box center [1277, 664] width 199 height 32
click at [1157, 223] on div "*Property Type [GEOGRAPHIC_DATA] Assisted/Senior Living Auto Repair Shop Auto D…" at bounding box center [779, 195] width 960 height 61
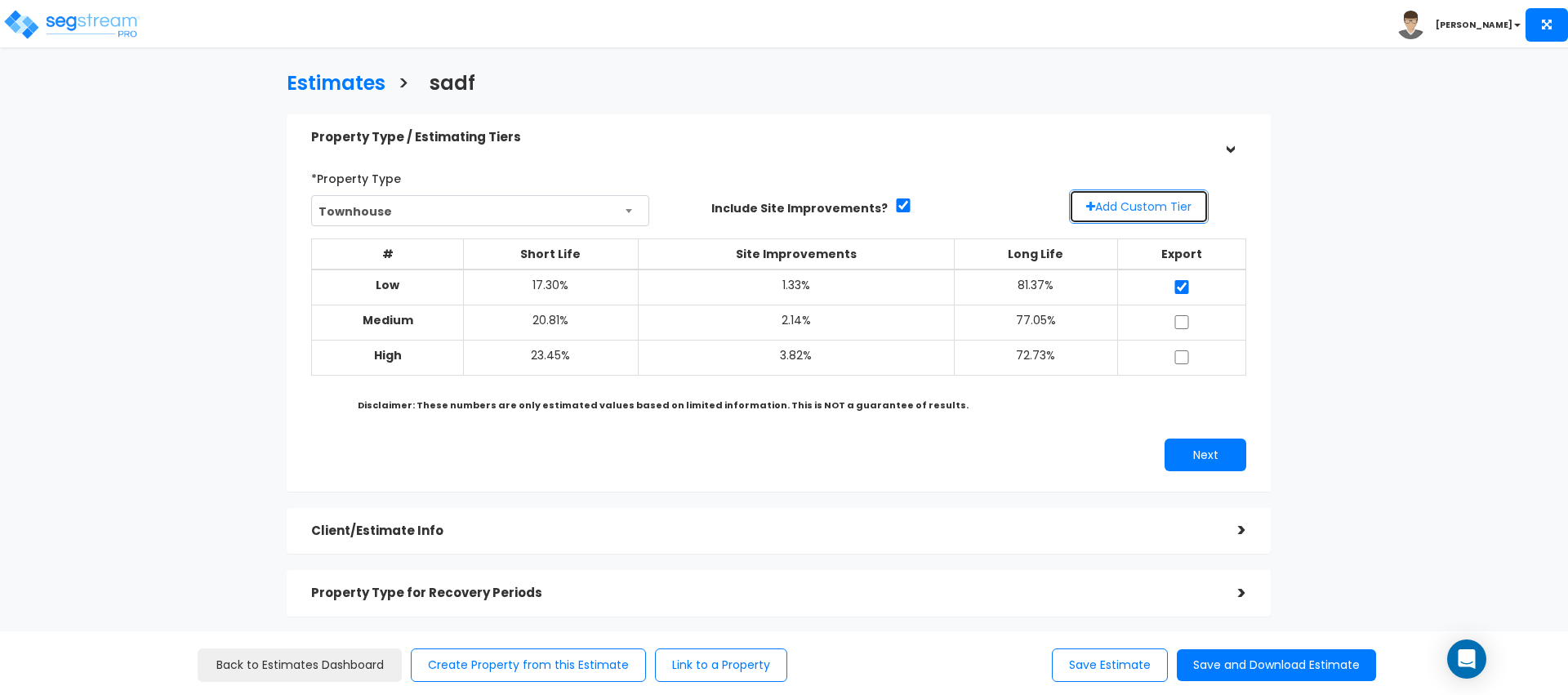
click at [1144, 215] on button "Add Custom Tier" at bounding box center [1139, 206] width 140 height 34
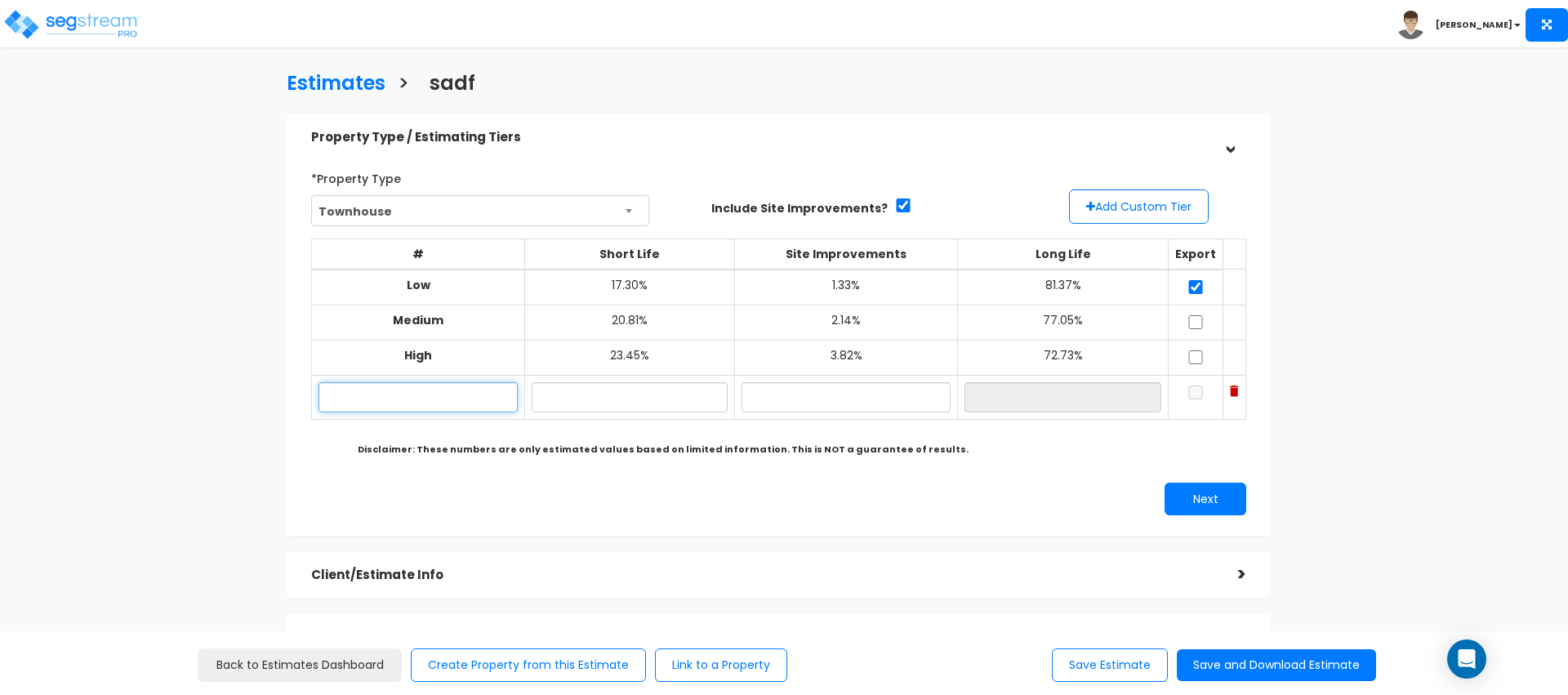
click at [428, 407] on input "text" at bounding box center [418, 397] width 199 height 31
type input "fds"
click at [606, 405] on input "text" at bounding box center [629, 397] width 196 height 31
type input "19.21%"
click at [778, 407] on input "text" at bounding box center [846, 397] width 209 height 31
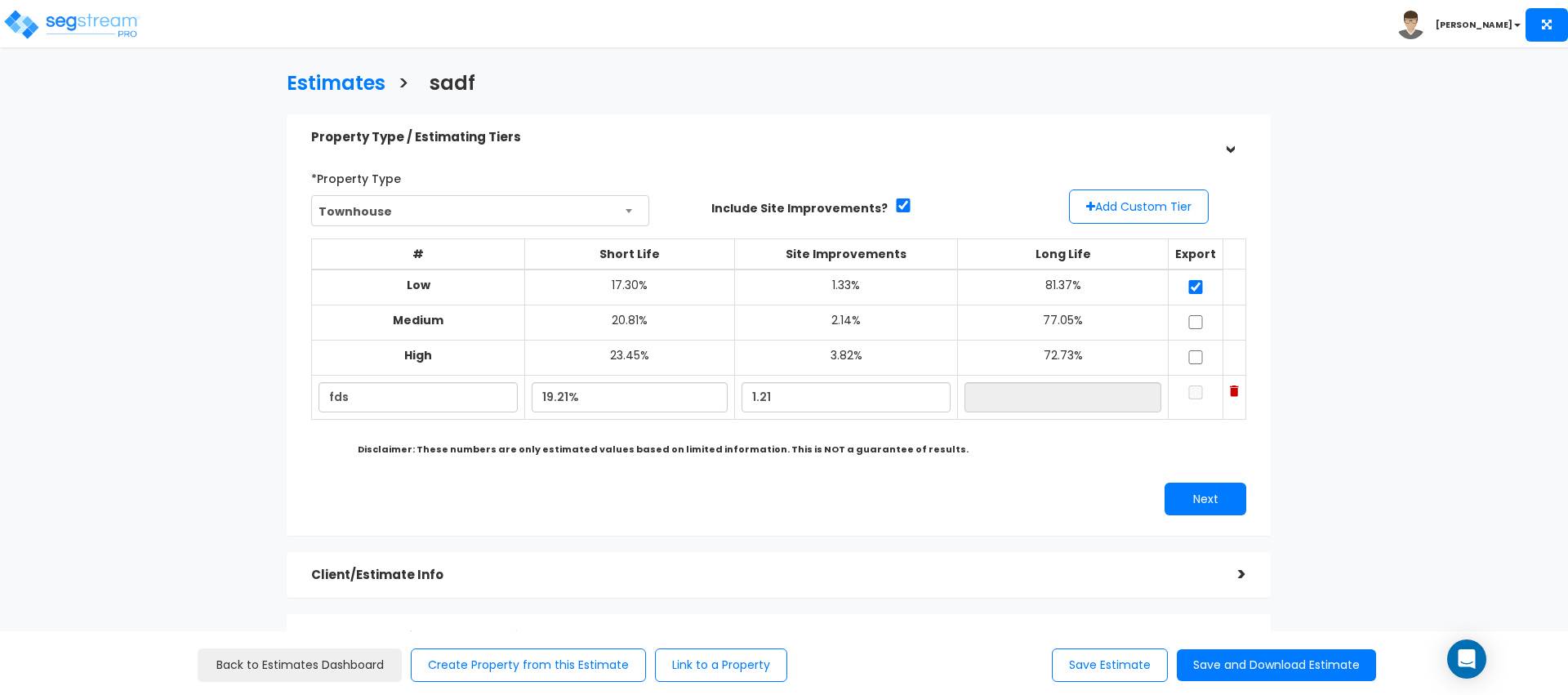
type input "1.21%"
type input "79.58%"
click at [784, 432] on div "# Short Life Site Improvements Long Life Export Low 17.30% 1.33% 81.37% Medium …" at bounding box center [778, 337] width 948 height 211
click at [1188, 393] on input "checkbox" at bounding box center [1195, 392] width 17 height 14
checkbox input "true"
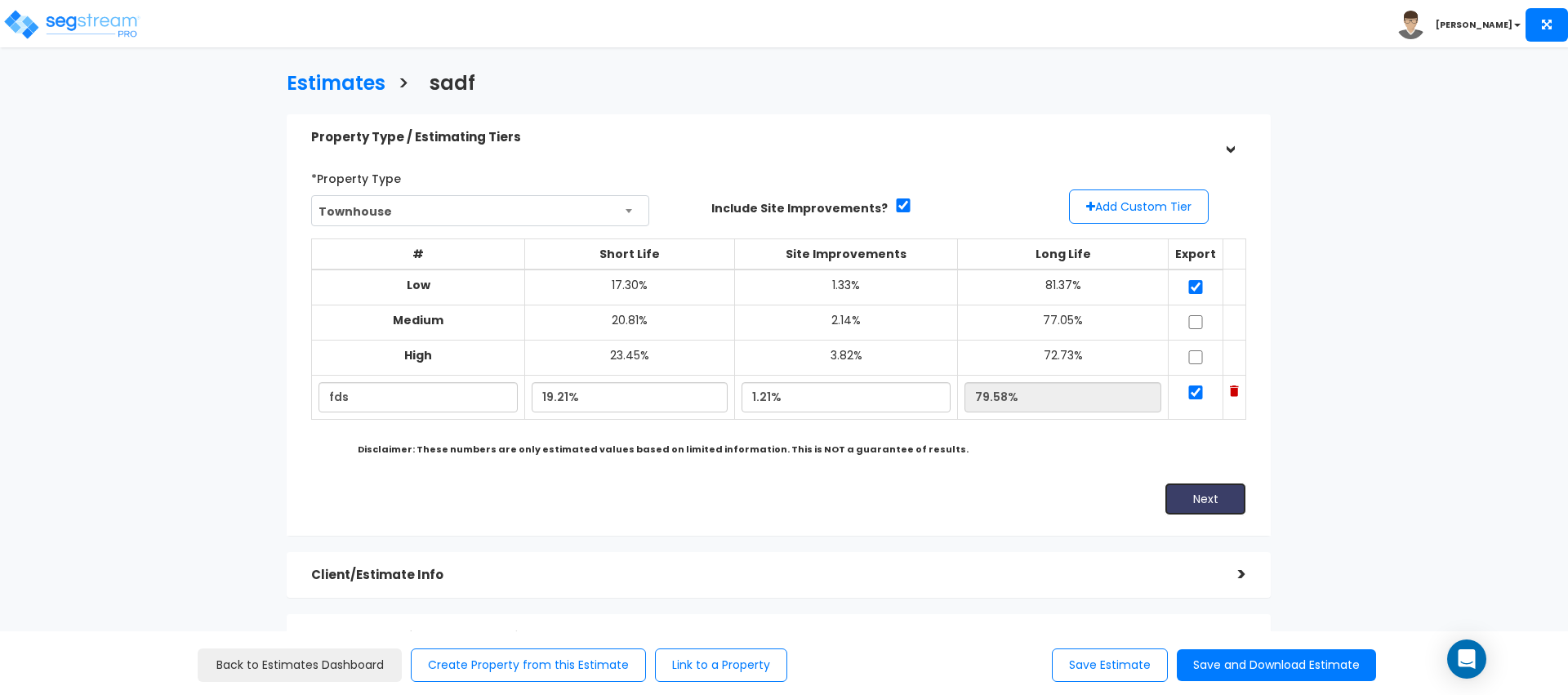
click at [1205, 508] on button "Next" at bounding box center [1206, 498] width 82 height 32
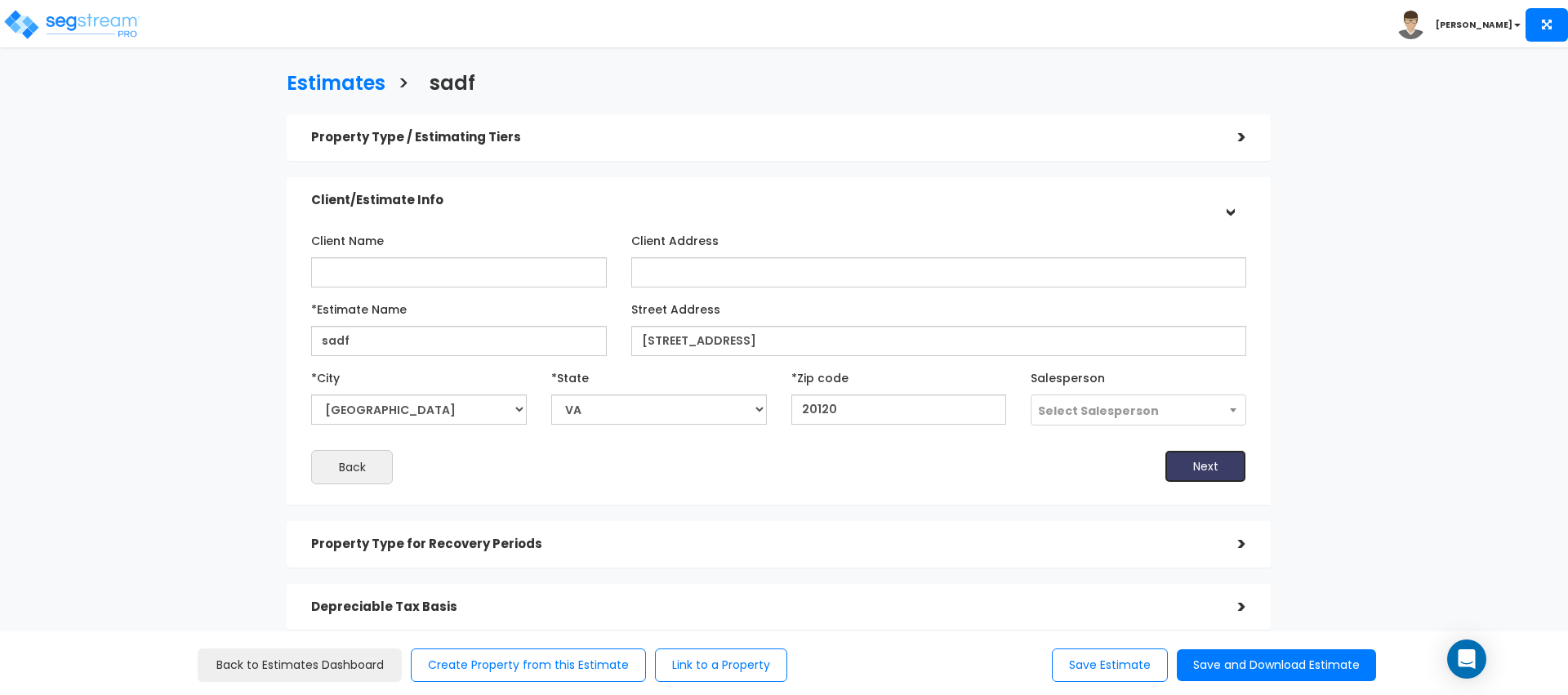
click at [1191, 464] on button "Next" at bounding box center [1206, 466] width 82 height 32
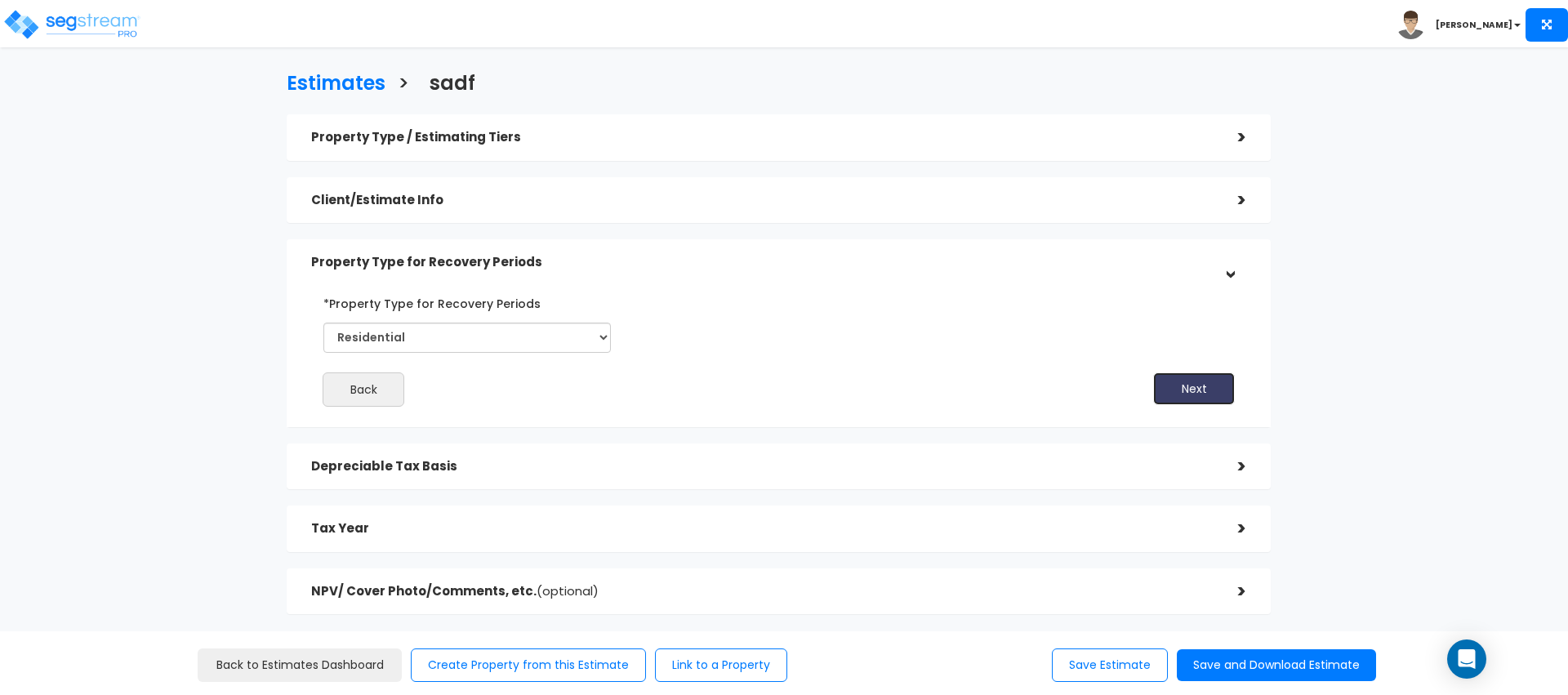
click at [1202, 386] on button "Next" at bounding box center [1195, 388] width 82 height 32
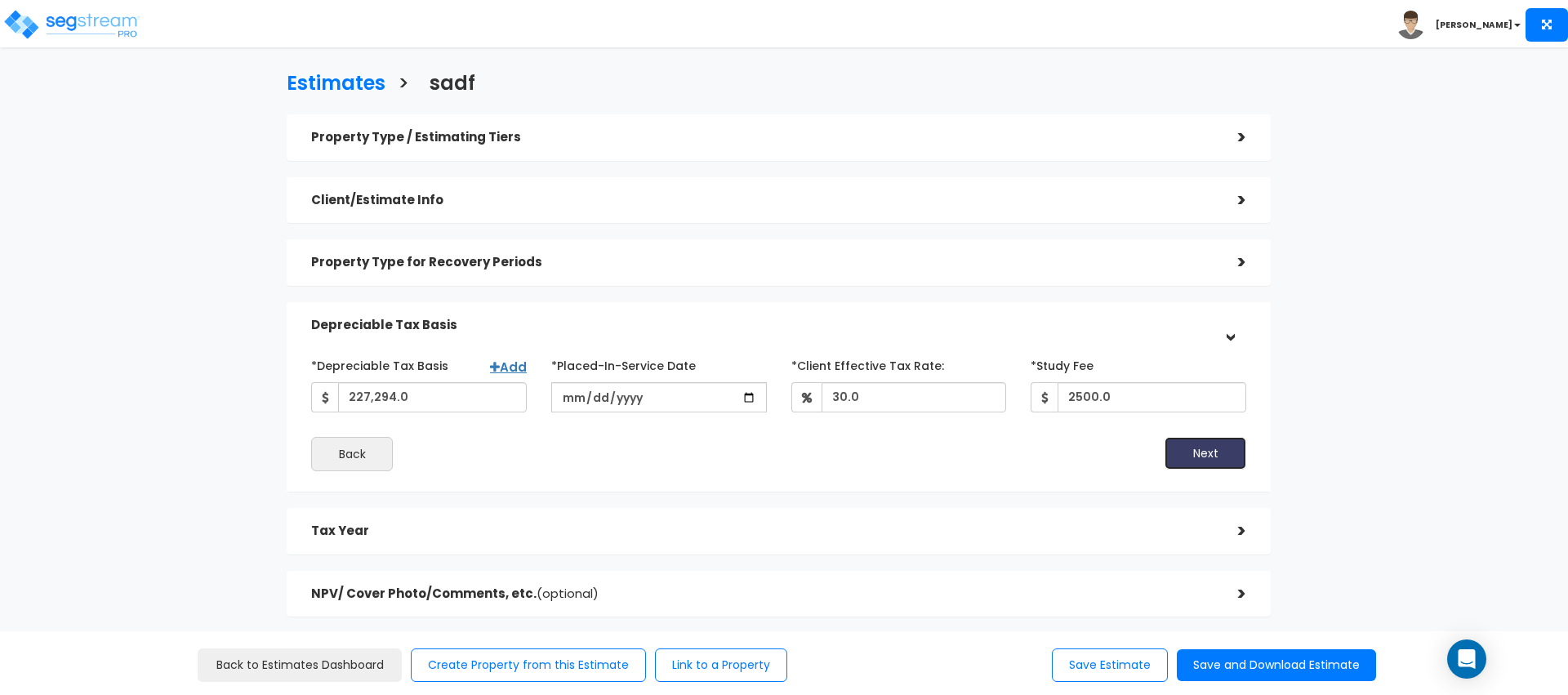
click at [1181, 448] on button "Next" at bounding box center [1206, 453] width 82 height 32
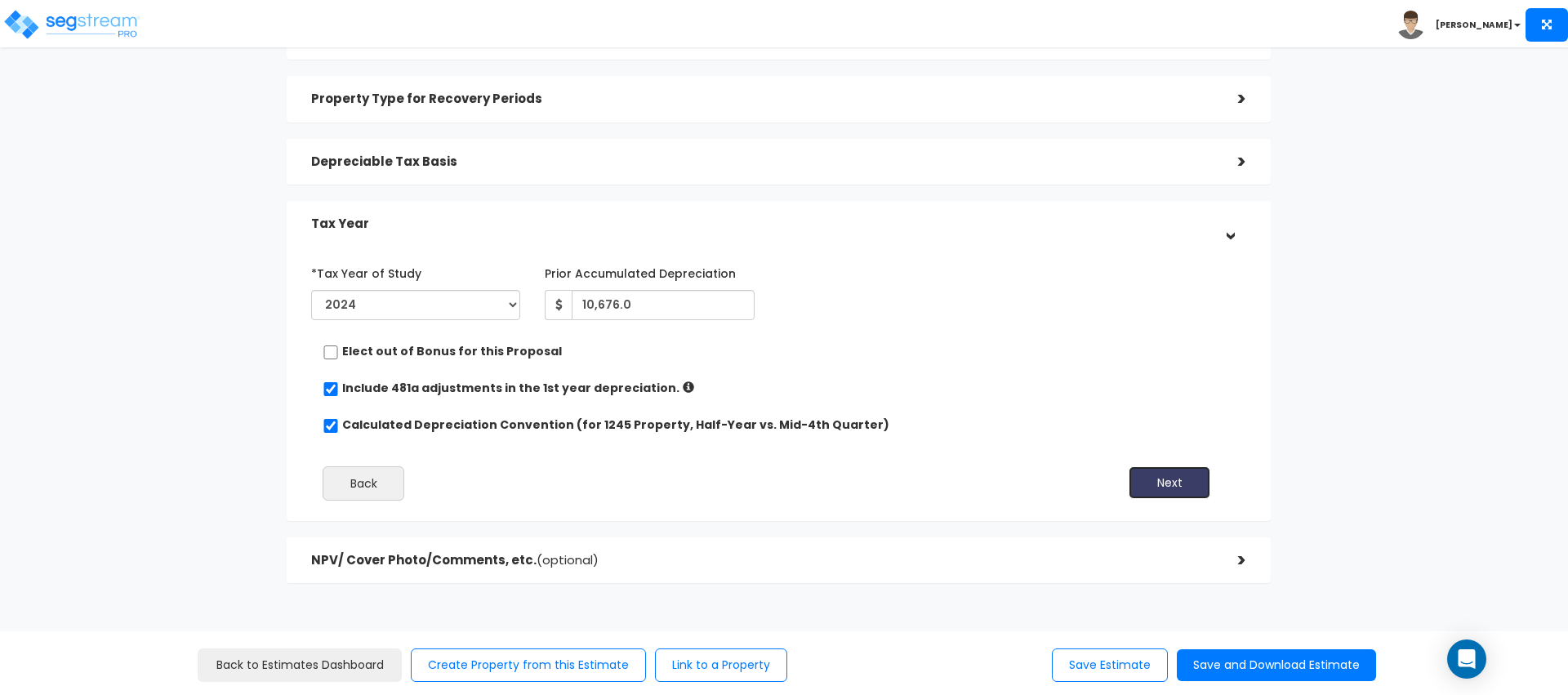
click at [1175, 473] on button "Next" at bounding box center [1170, 481] width 82 height 32
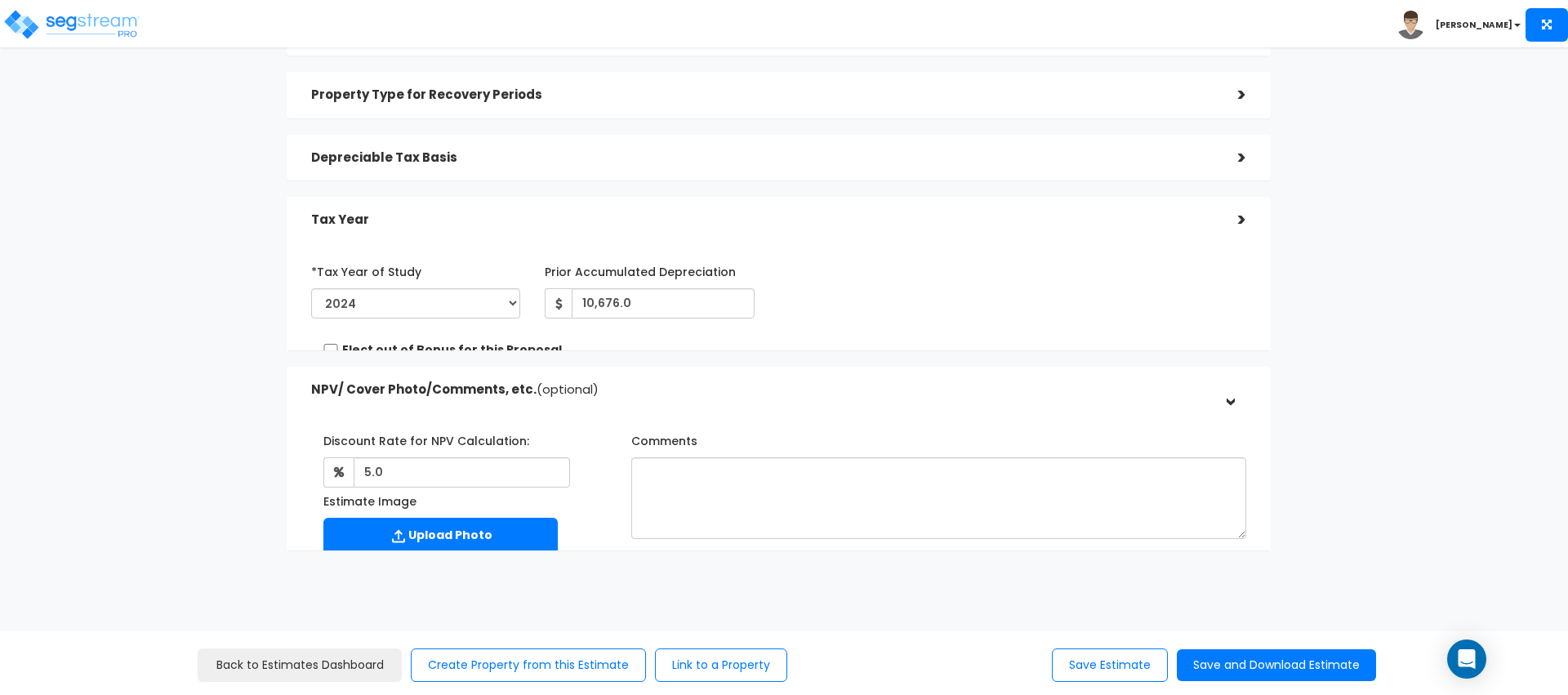
scroll to position [164, 0]
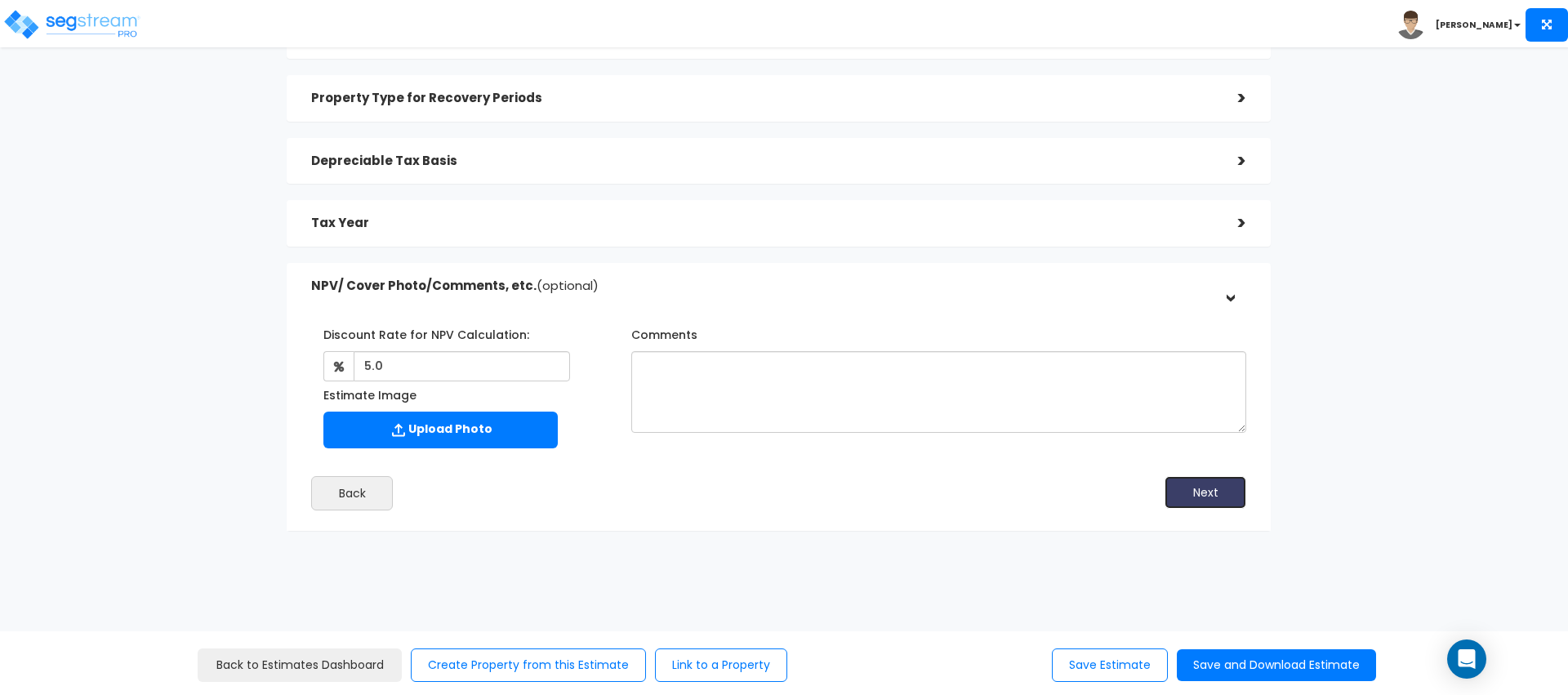
click at [1199, 501] on button "Next" at bounding box center [1206, 492] width 82 height 32
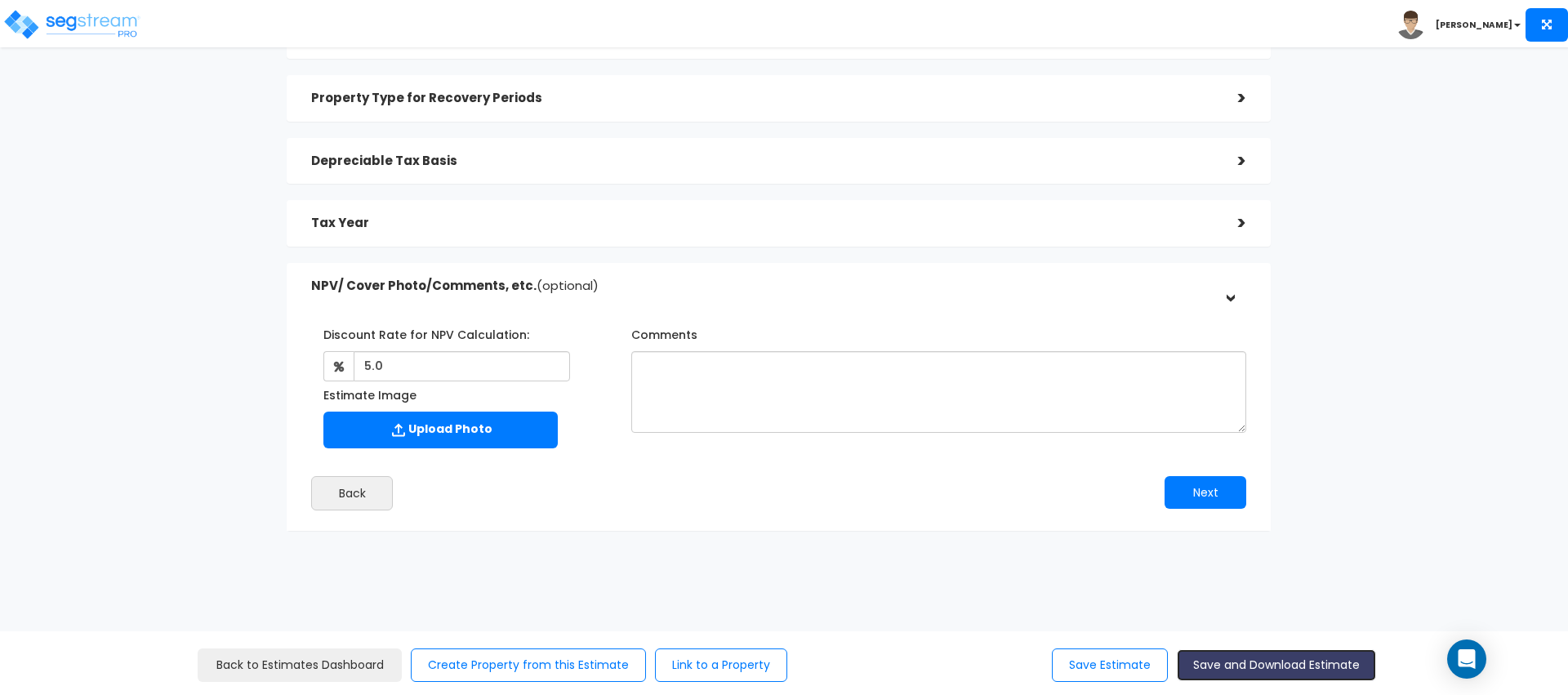
click at [1250, 678] on button "Save and Download Estimate" at bounding box center [1277, 664] width 199 height 32
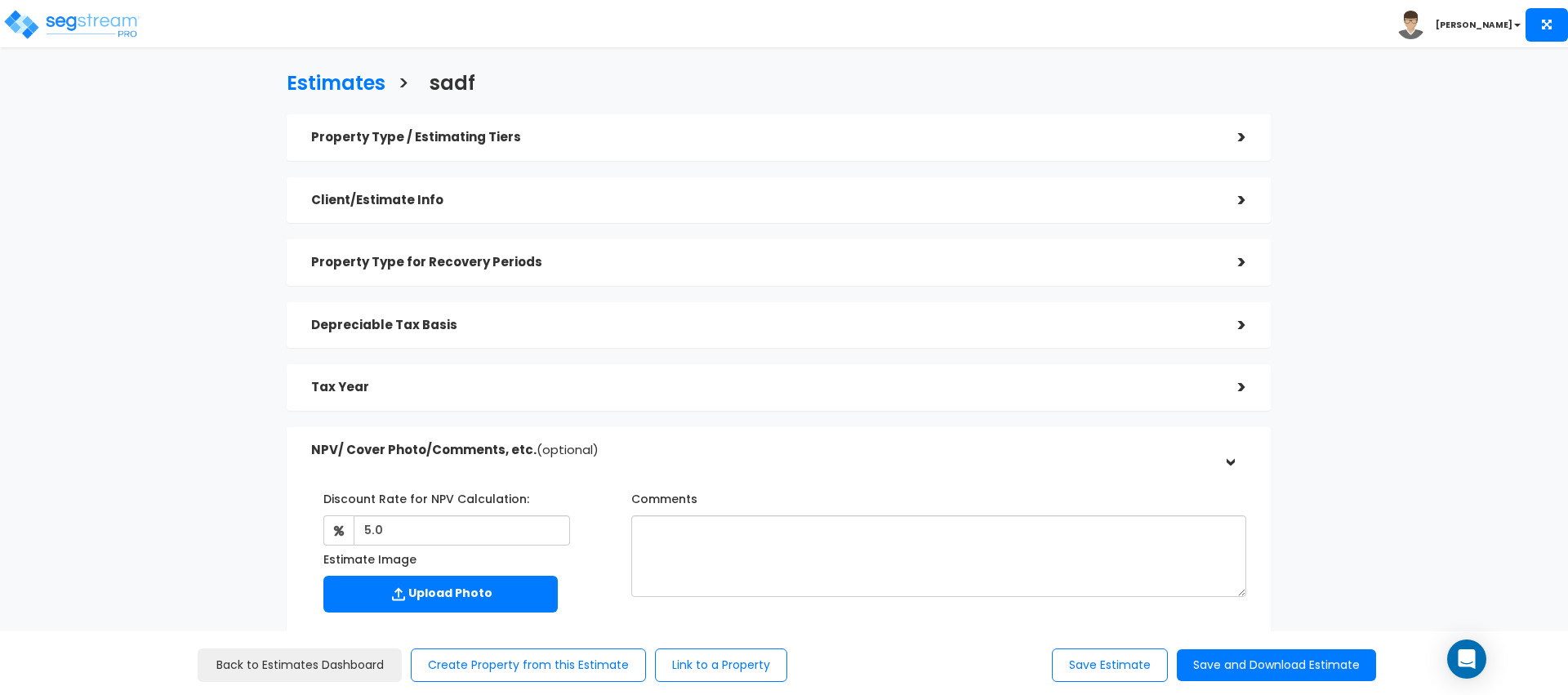
click at [560, 130] on div "Property Type / Estimating Tiers" at bounding box center [763, 137] width 902 height 31
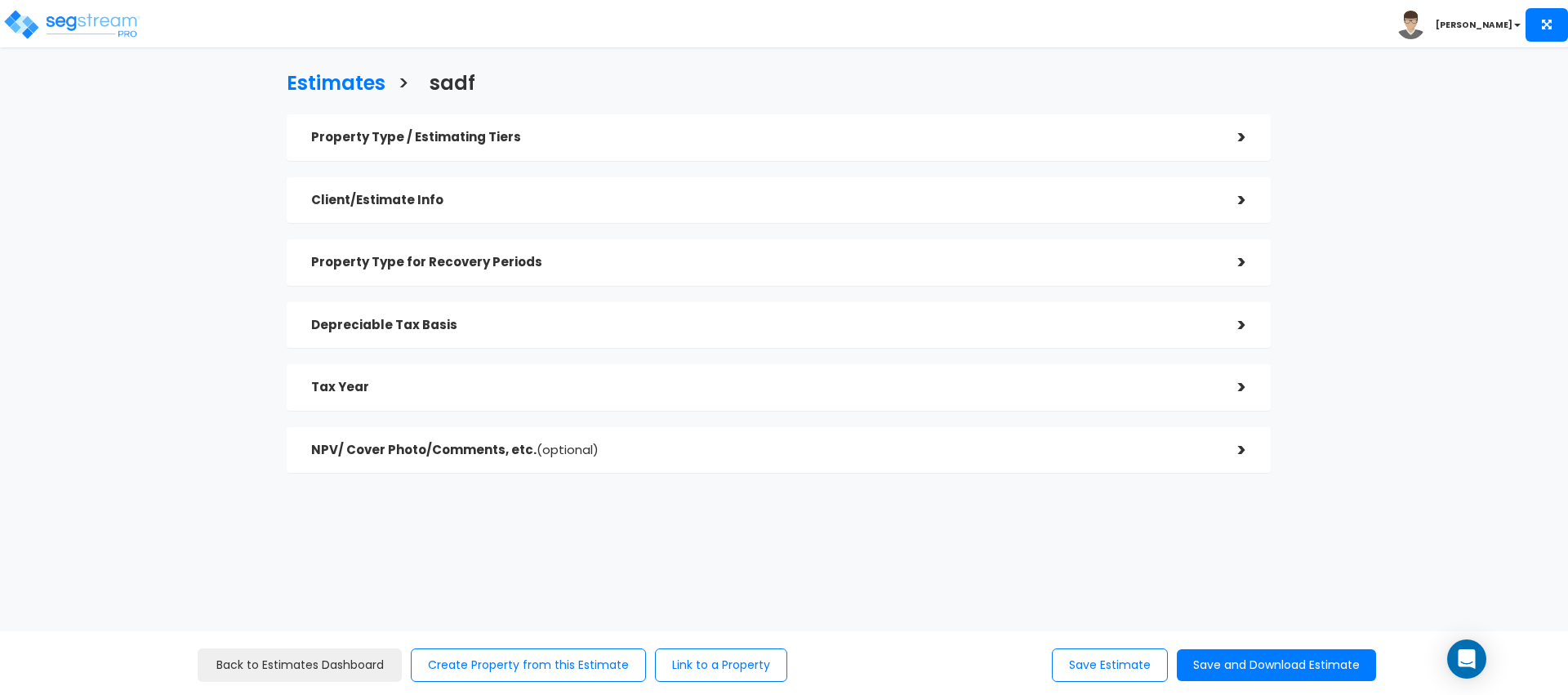
click at [736, 150] on div "Property Type / Estimating Tiers" at bounding box center [763, 137] width 902 height 31
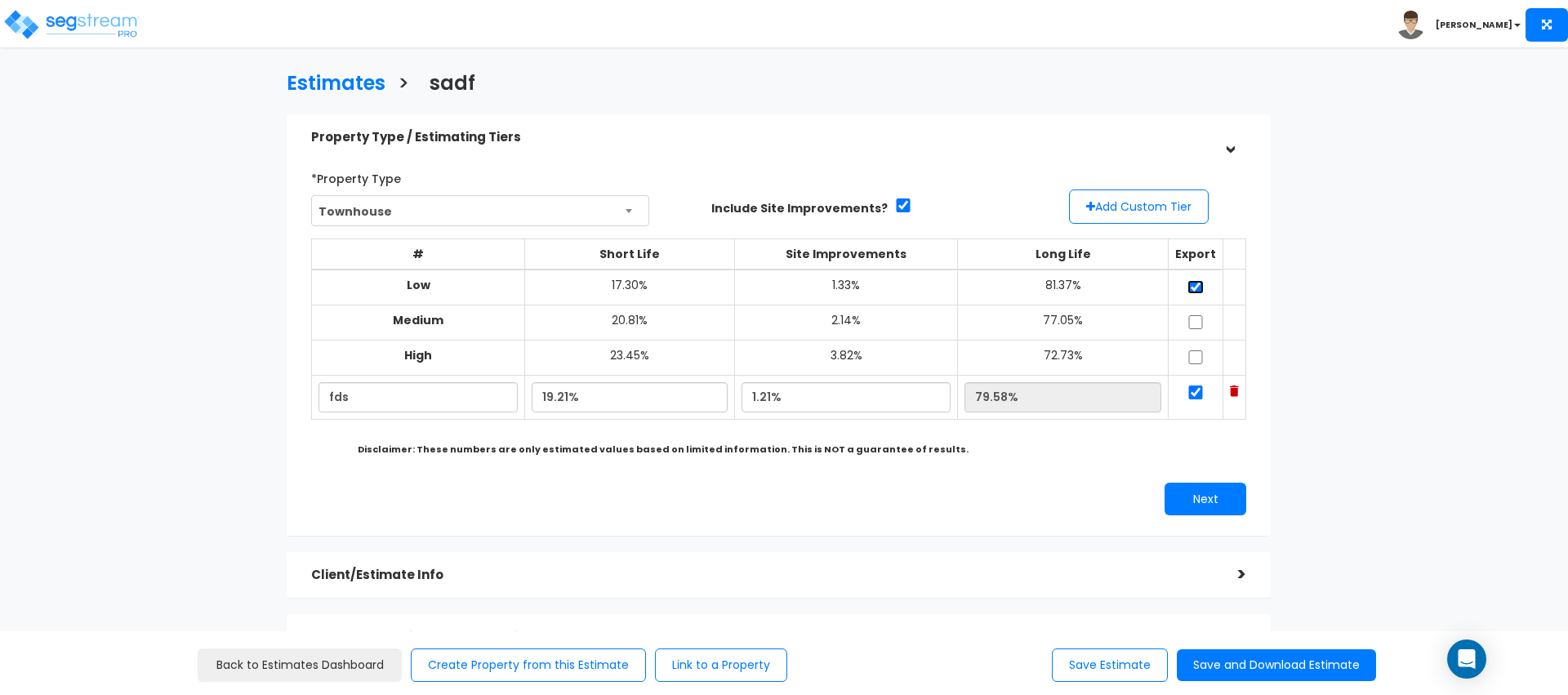
click at [1194, 288] on input "checkbox" at bounding box center [1195, 287] width 17 height 14
checkbox input "false"
click at [1215, 497] on button "Next" at bounding box center [1206, 498] width 82 height 32
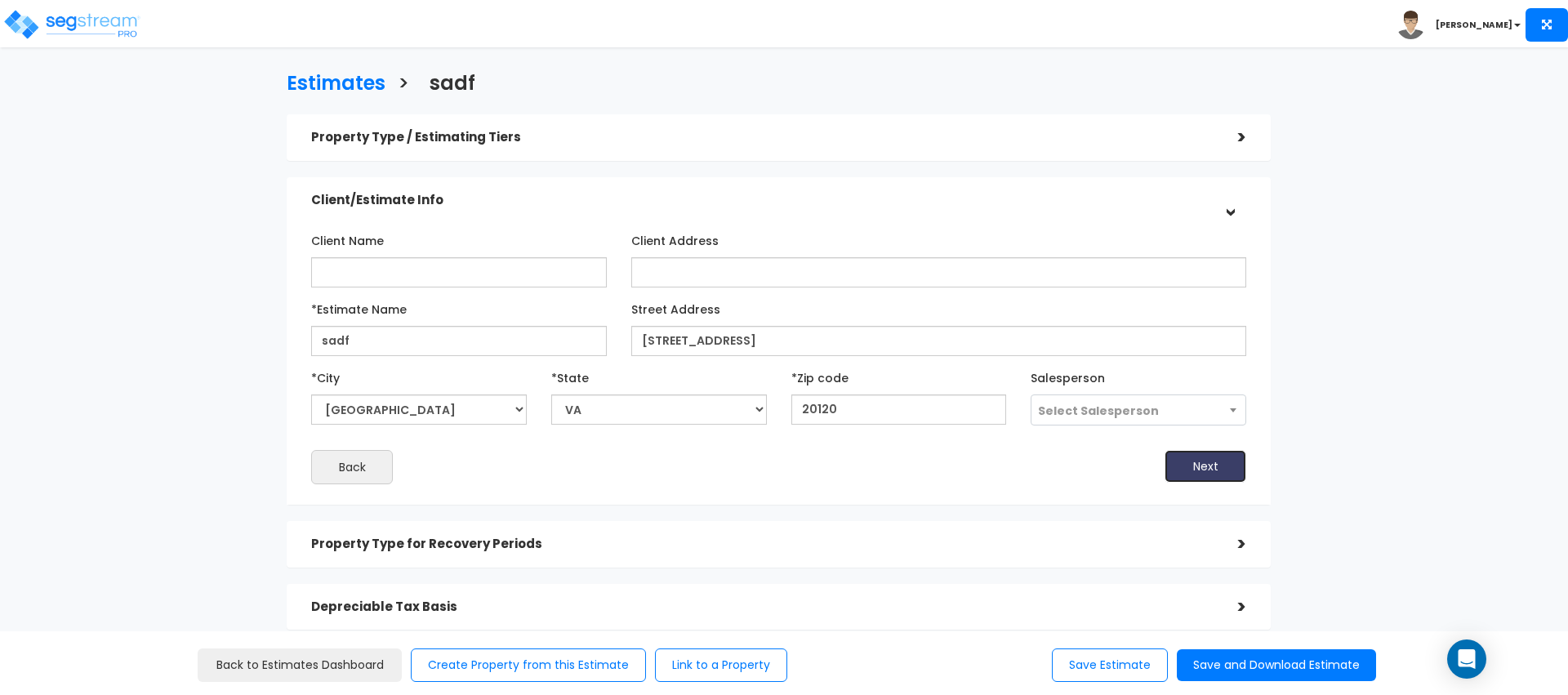
click at [1208, 479] on button "Next" at bounding box center [1206, 466] width 82 height 32
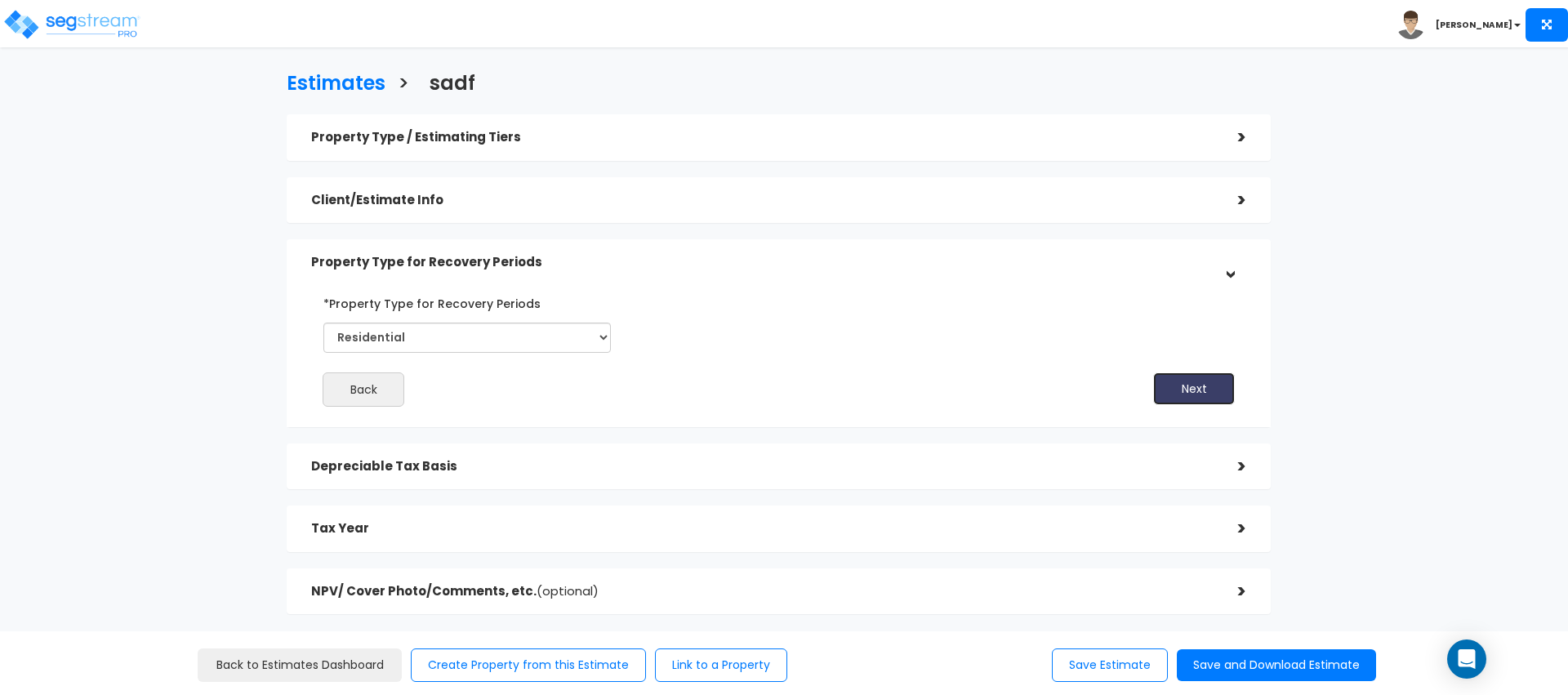
click at [1205, 395] on button "Next" at bounding box center [1195, 388] width 82 height 32
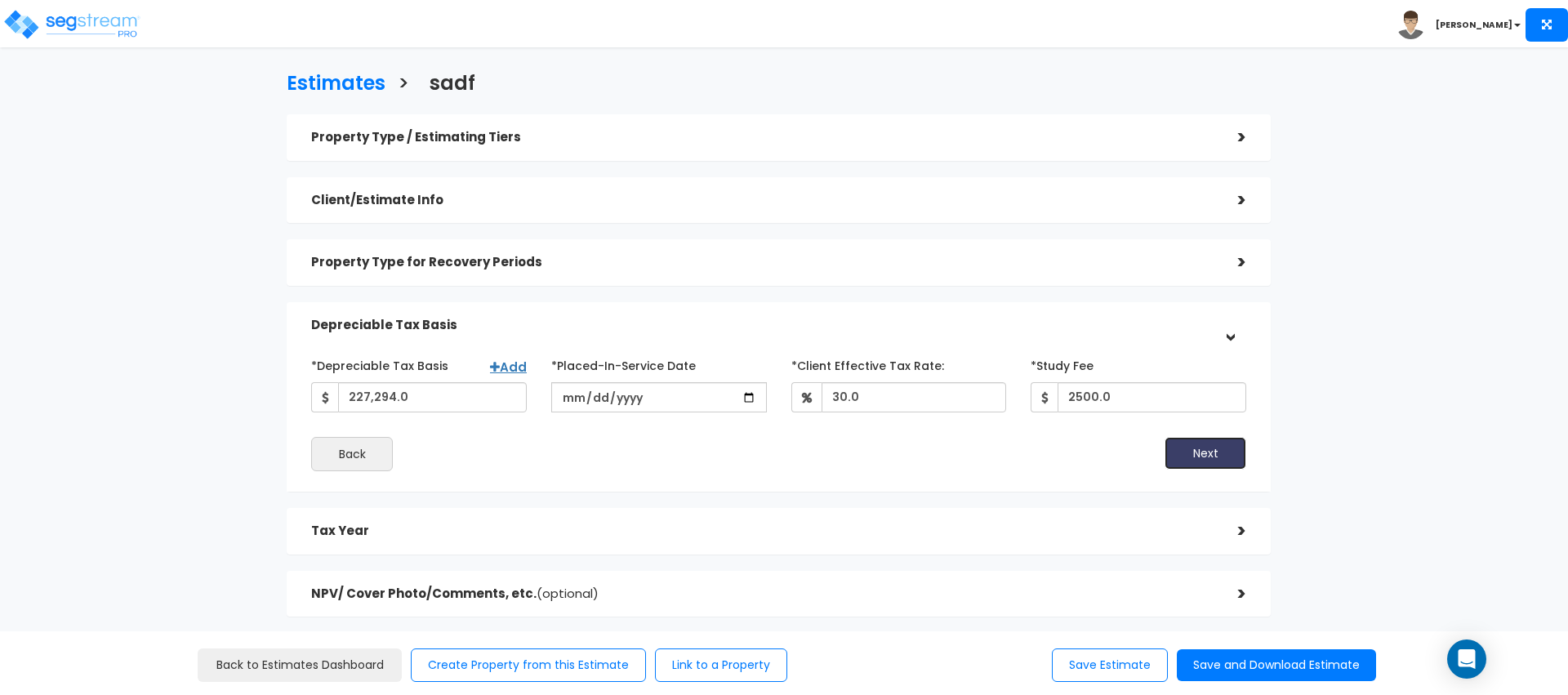
drag, startPoint x: 1185, startPoint y: 439, endPoint x: 1189, endPoint y: 447, distance: 8.9
click at [1187, 440] on button "Next" at bounding box center [1206, 453] width 82 height 32
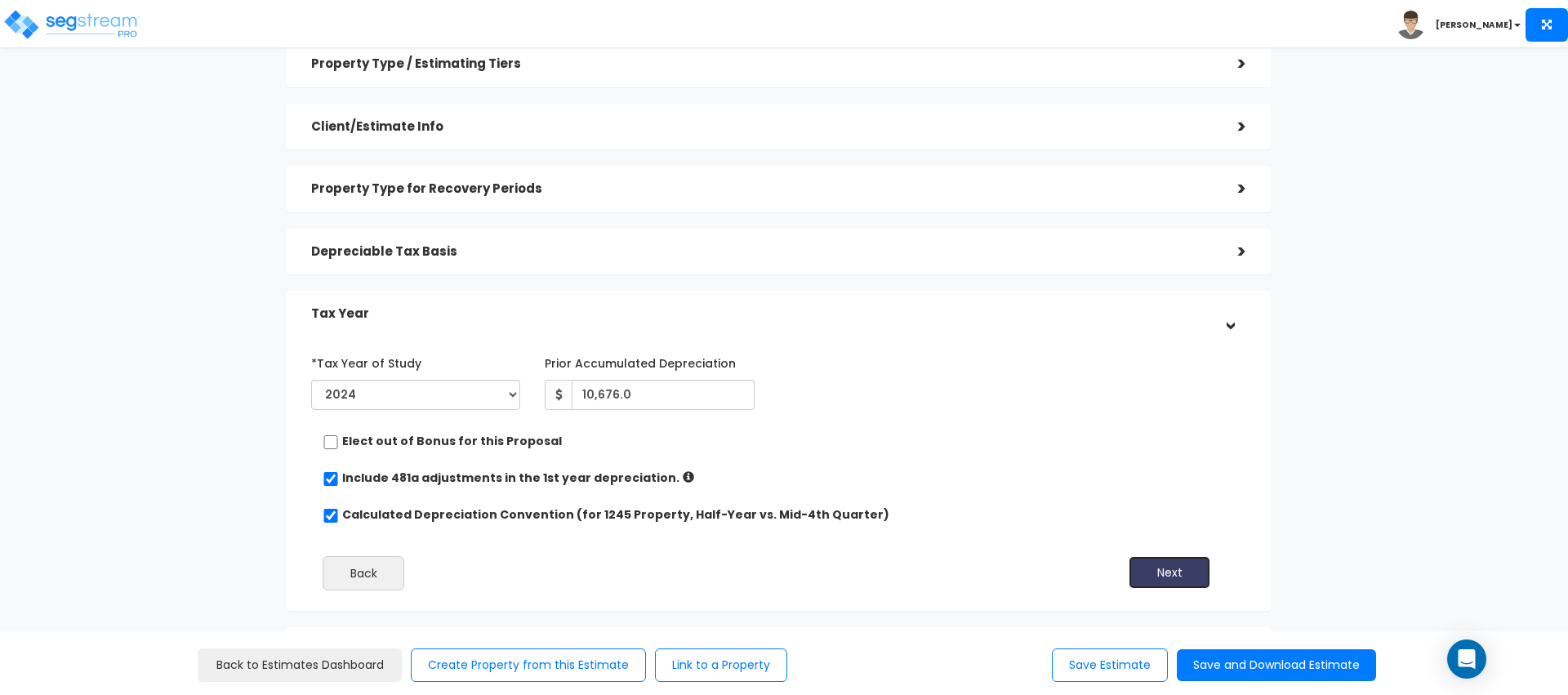
click at [1176, 579] on button "Next" at bounding box center [1170, 571] width 82 height 32
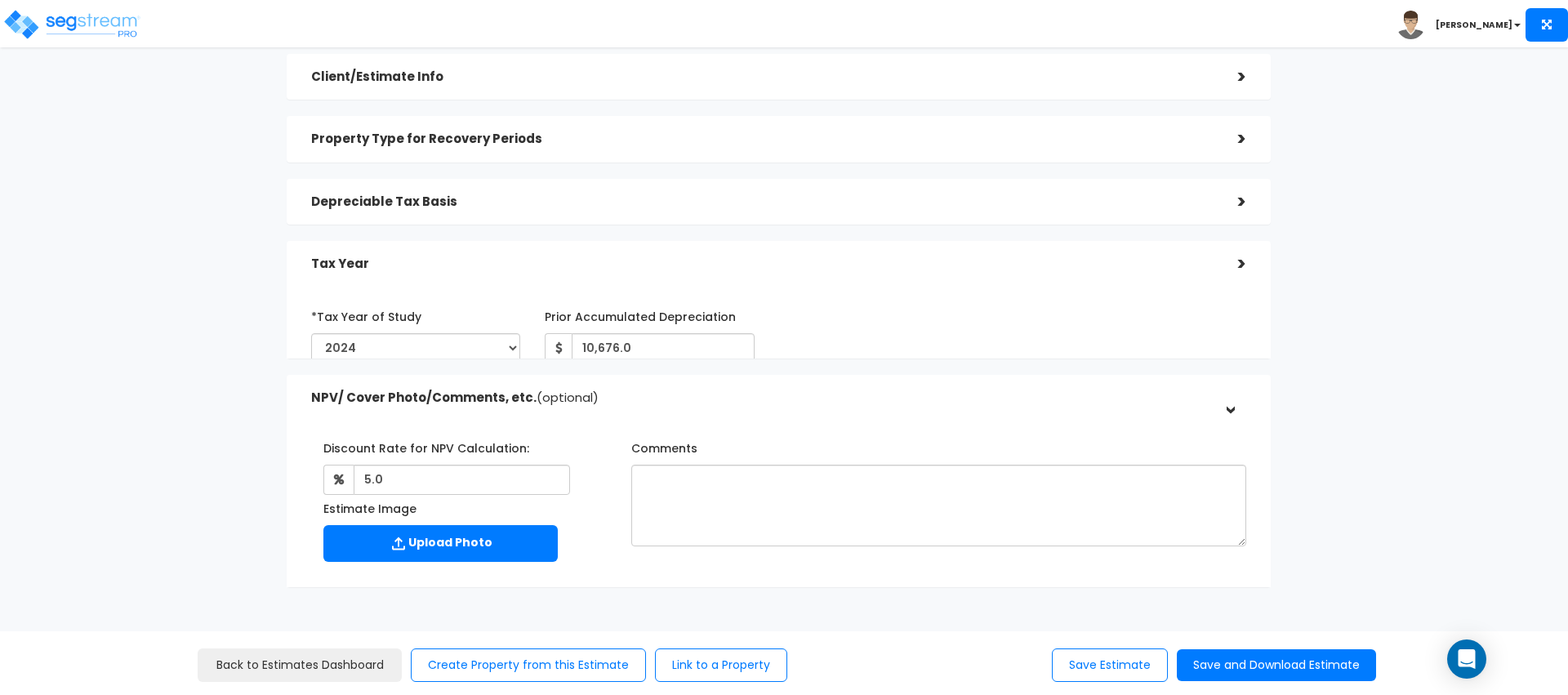
scroll to position [134, 0]
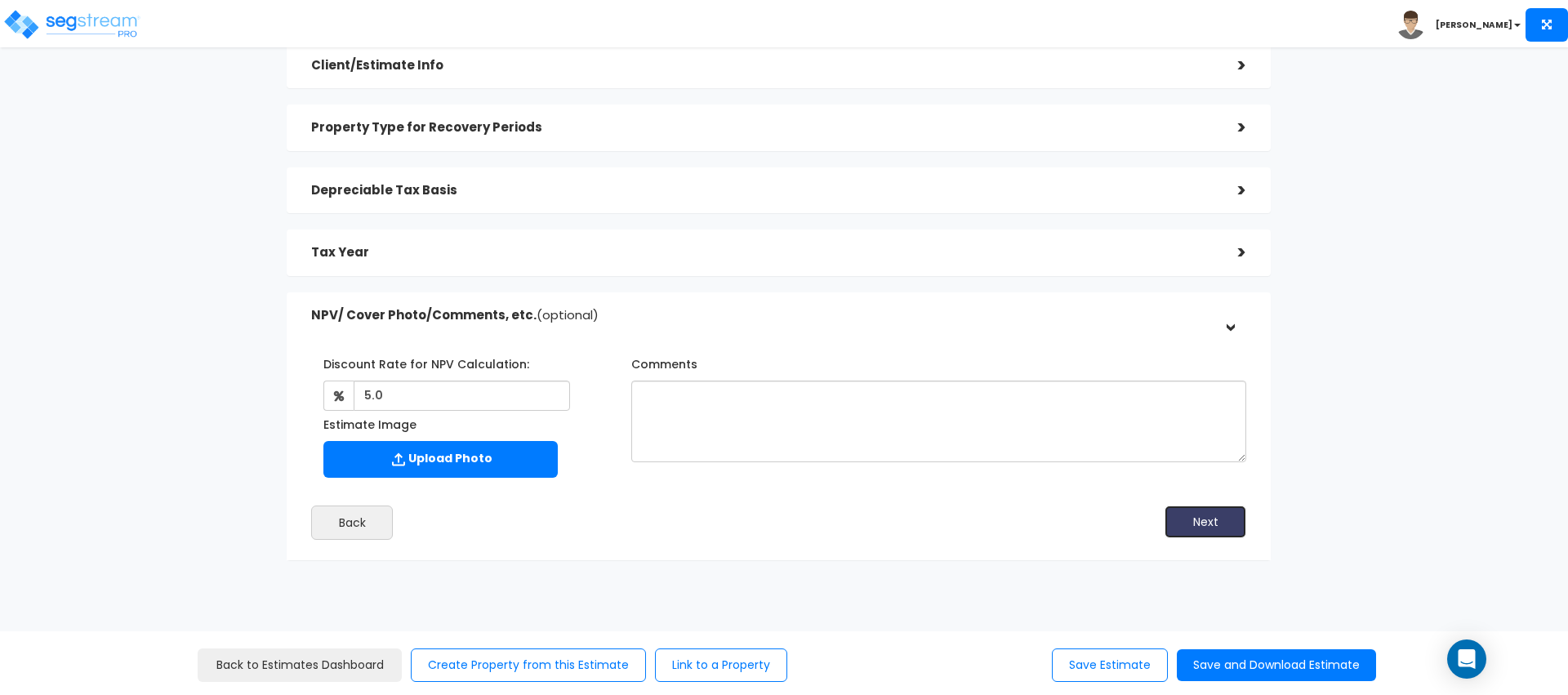
click at [1186, 522] on button "Next" at bounding box center [1206, 521] width 82 height 32
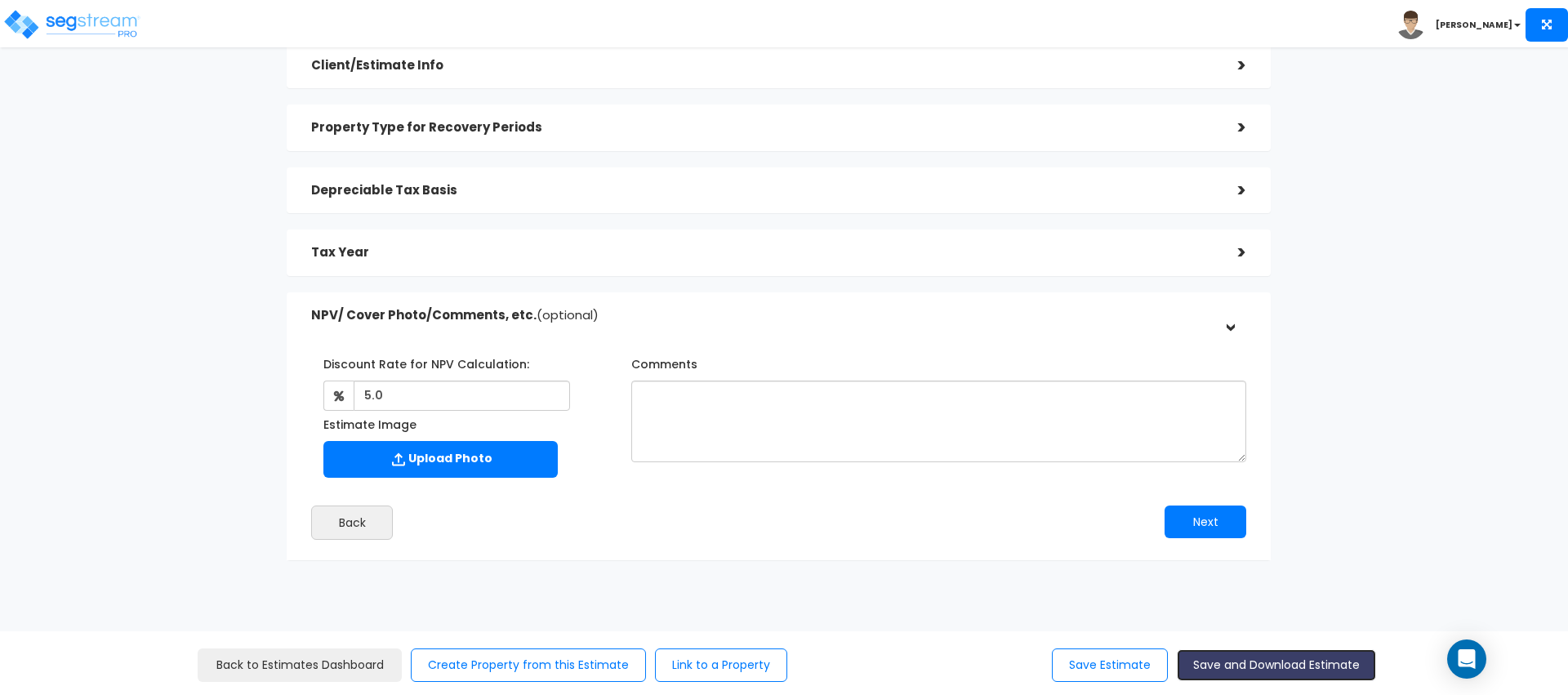
click at [1246, 666] on button "Save and Download Estimate" at bounding box center [1277, 664] width 199 height 32
